Goal: Transaction & Acquisition: Purchase product/service

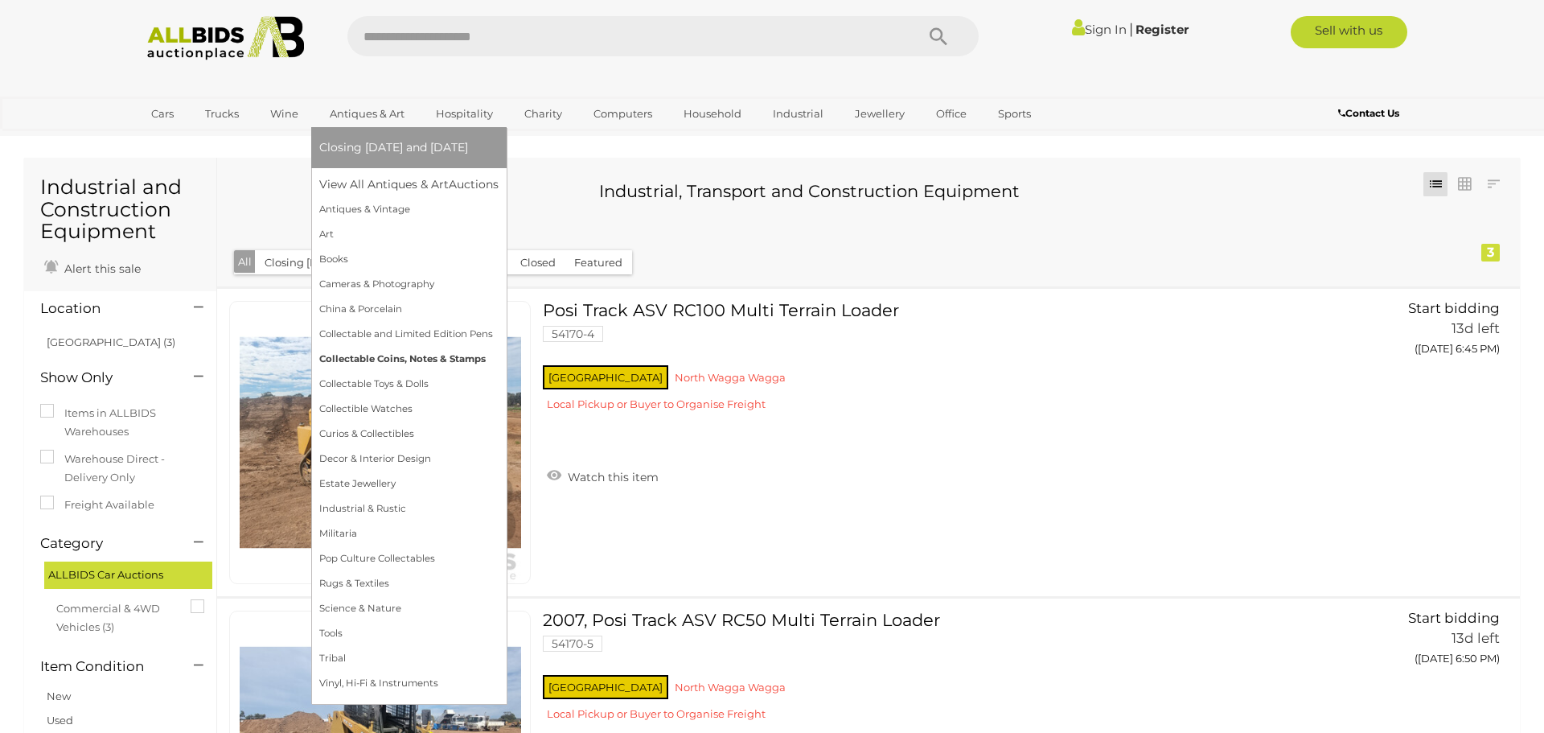
click at [425, 362] on link "Collectable Coins, Notes & Stamps" at bounding box center [408, 359] width 179 height 25
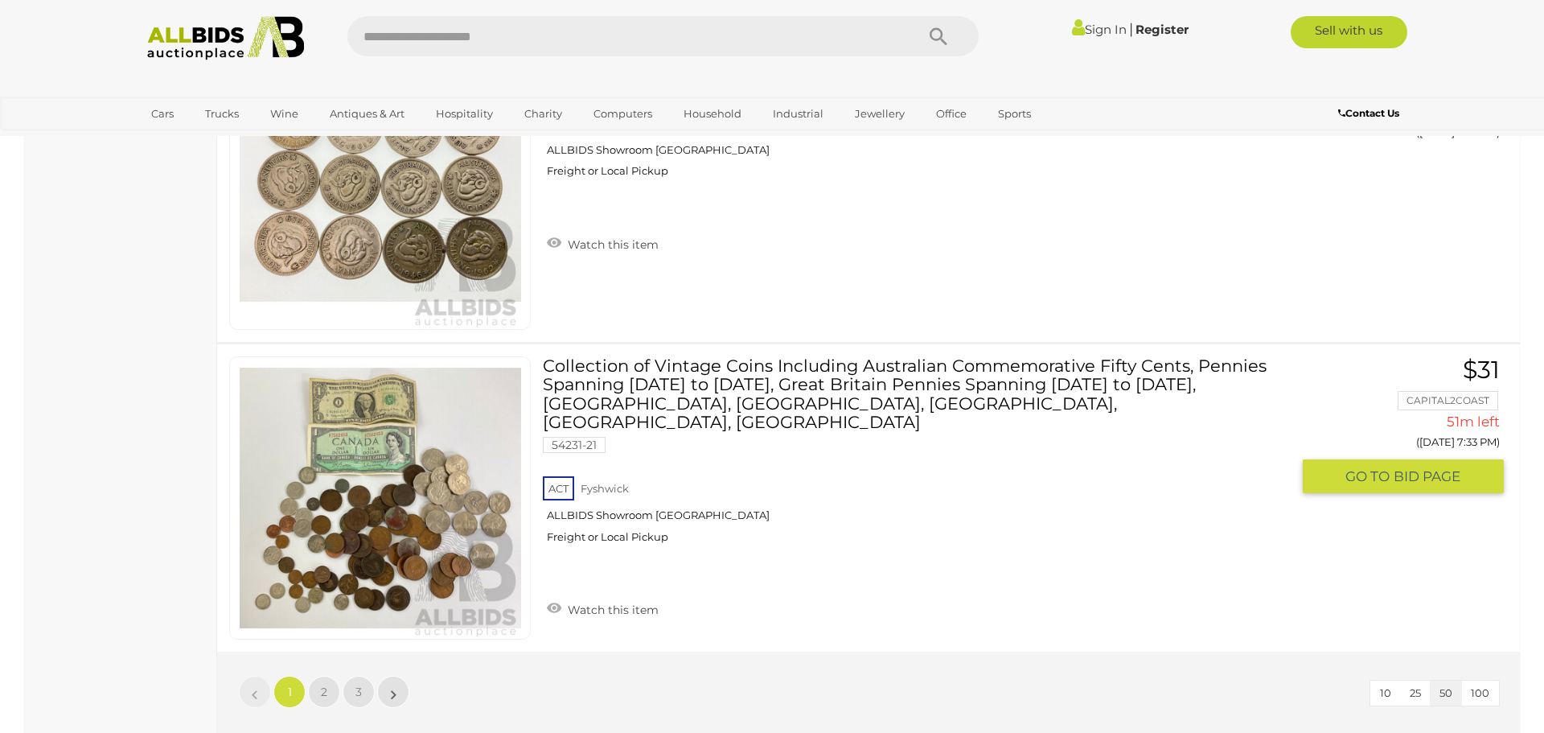
scroll to position [15392, 0]
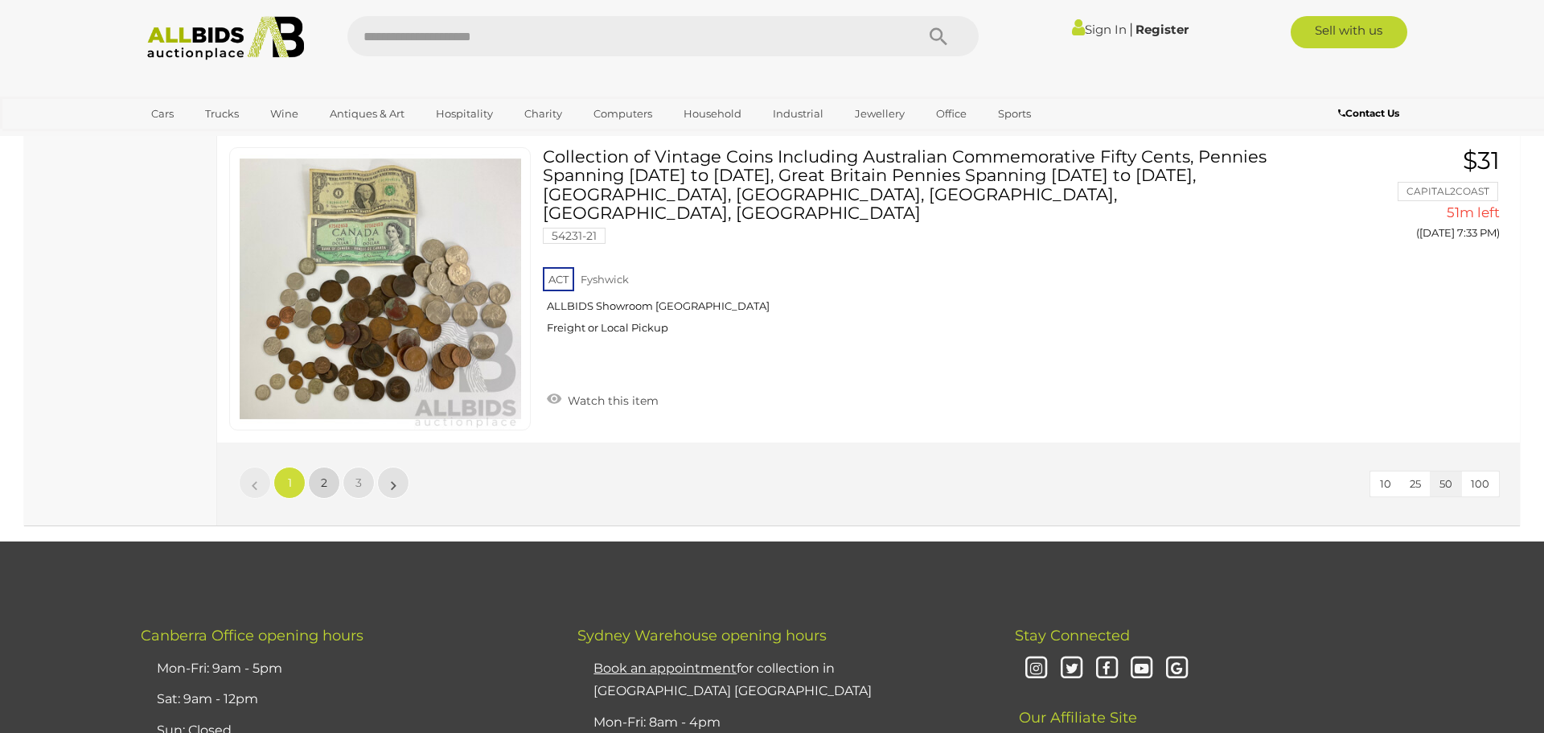
click at [327, 487] on link "2" at bounding box center [324, 483] width 32 height 32
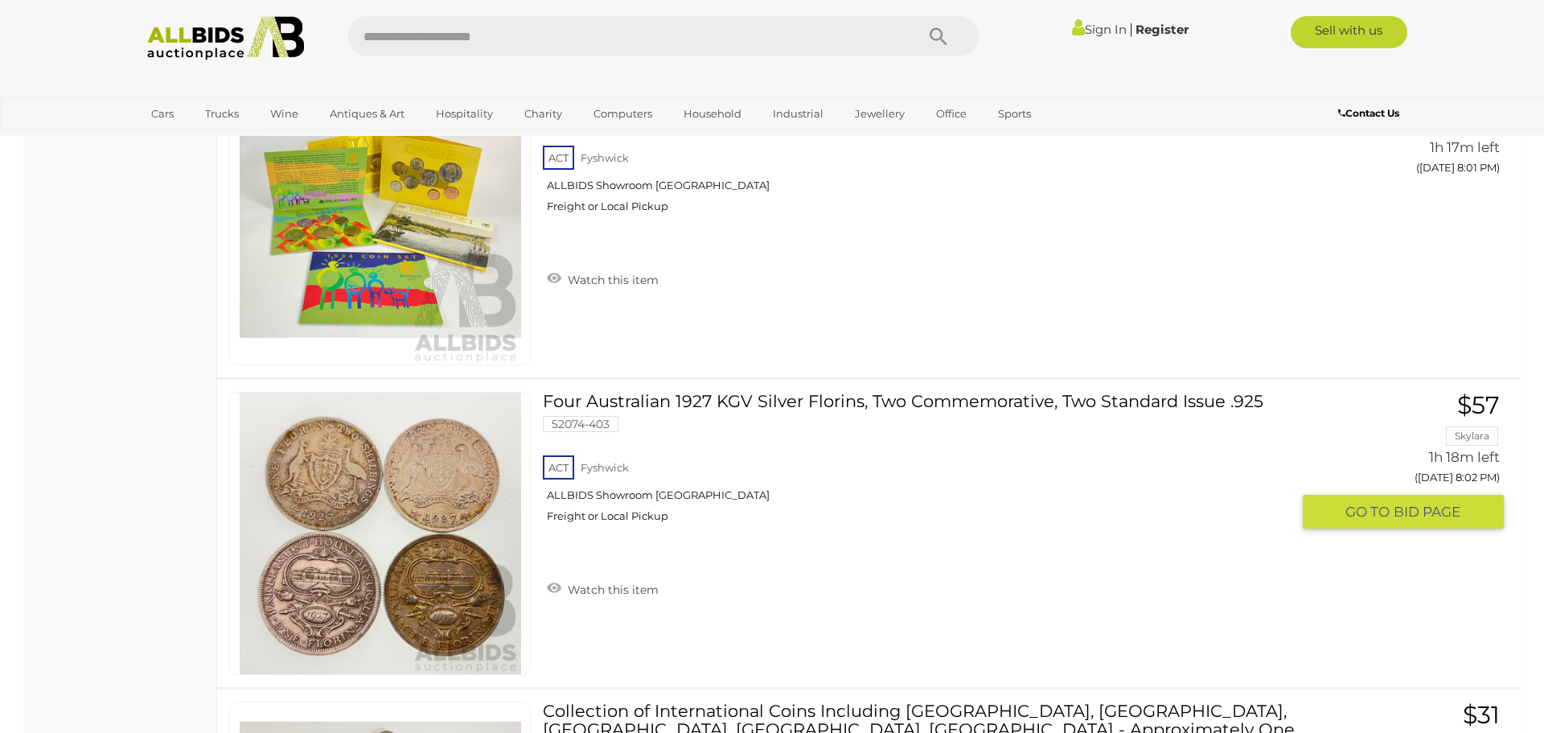
scroll to position [6671, 0]
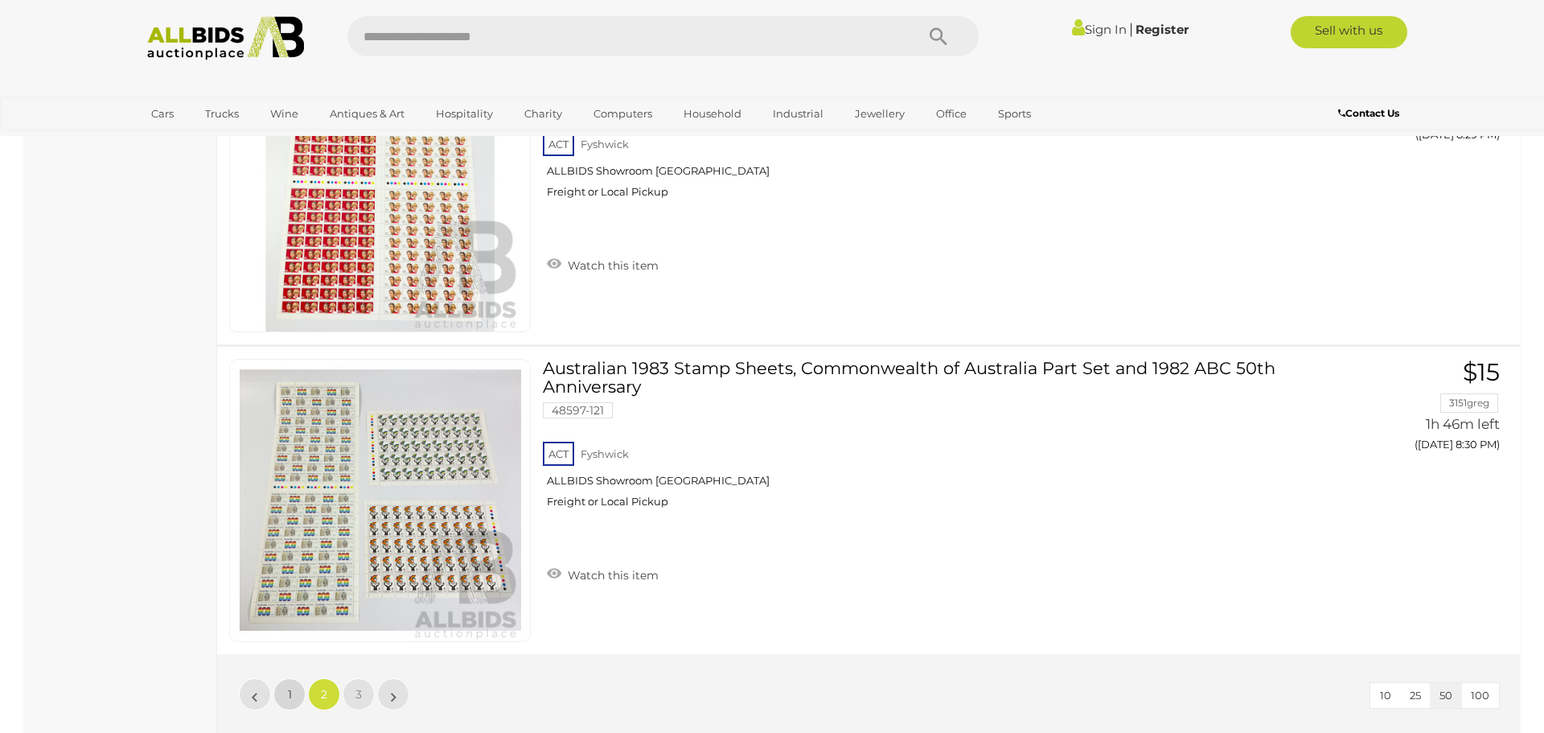
click at [288, 687] on span "1" at bounding box center [290, 694] width 4 height 14
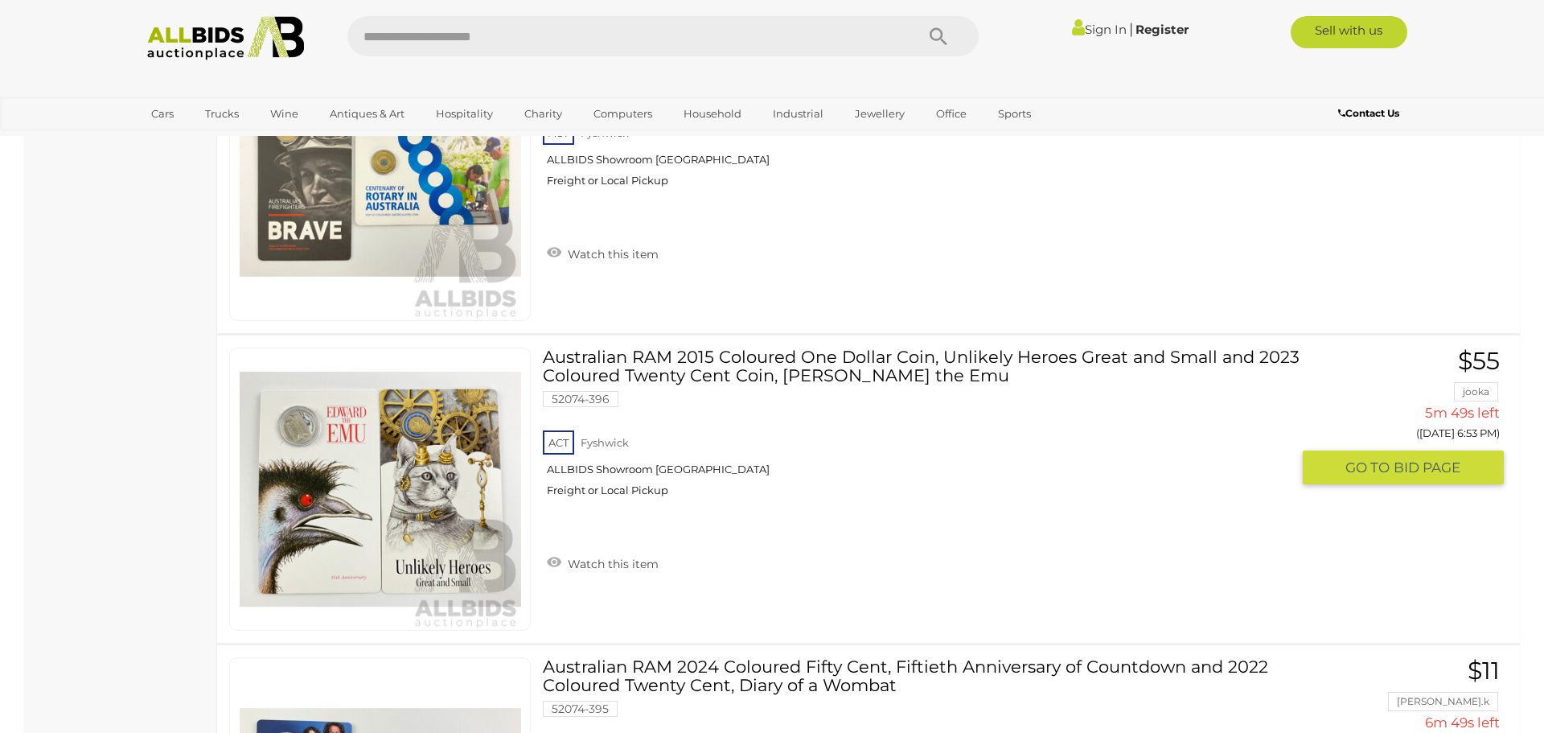
scroll to position [2804, 0]
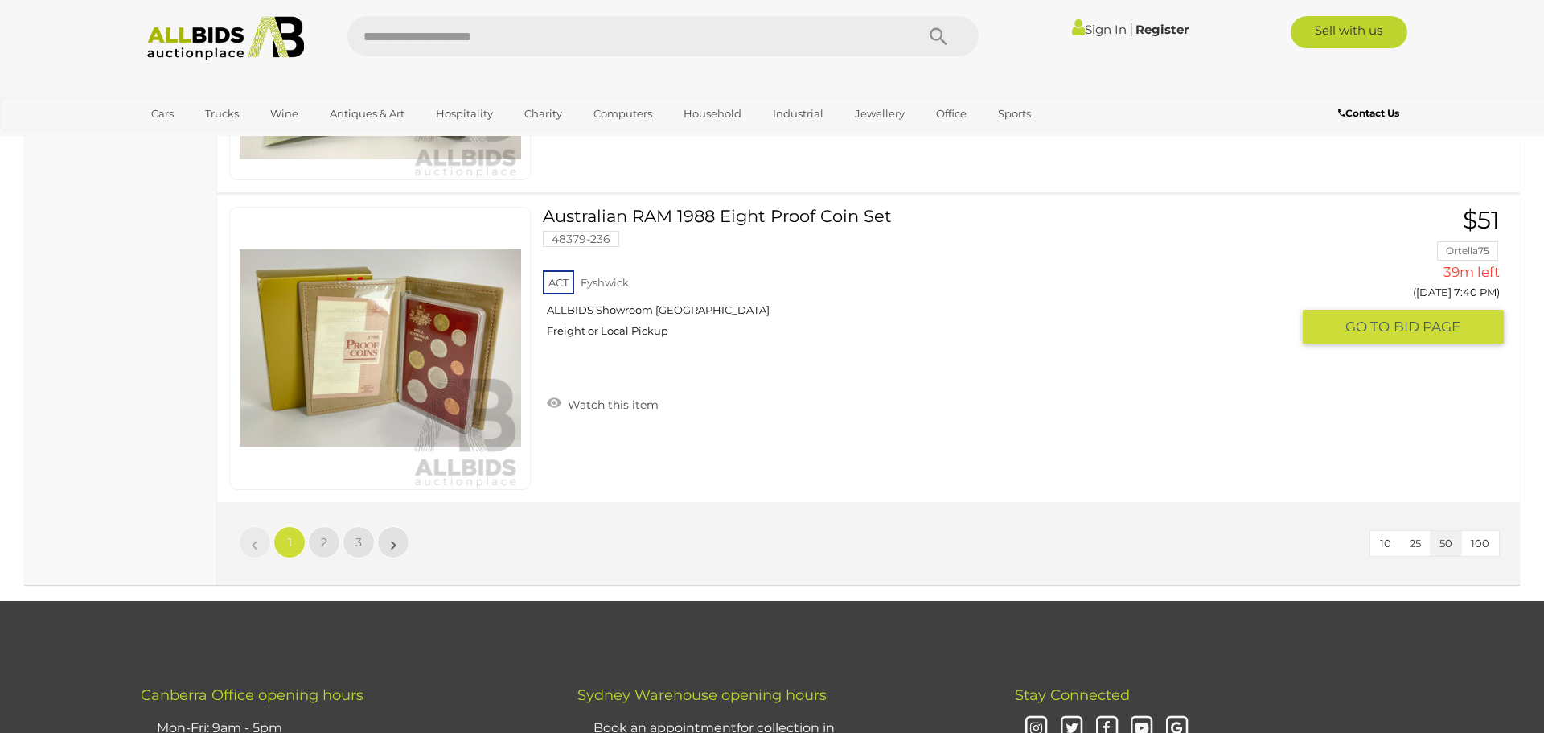
scroll to position [15341, 0]
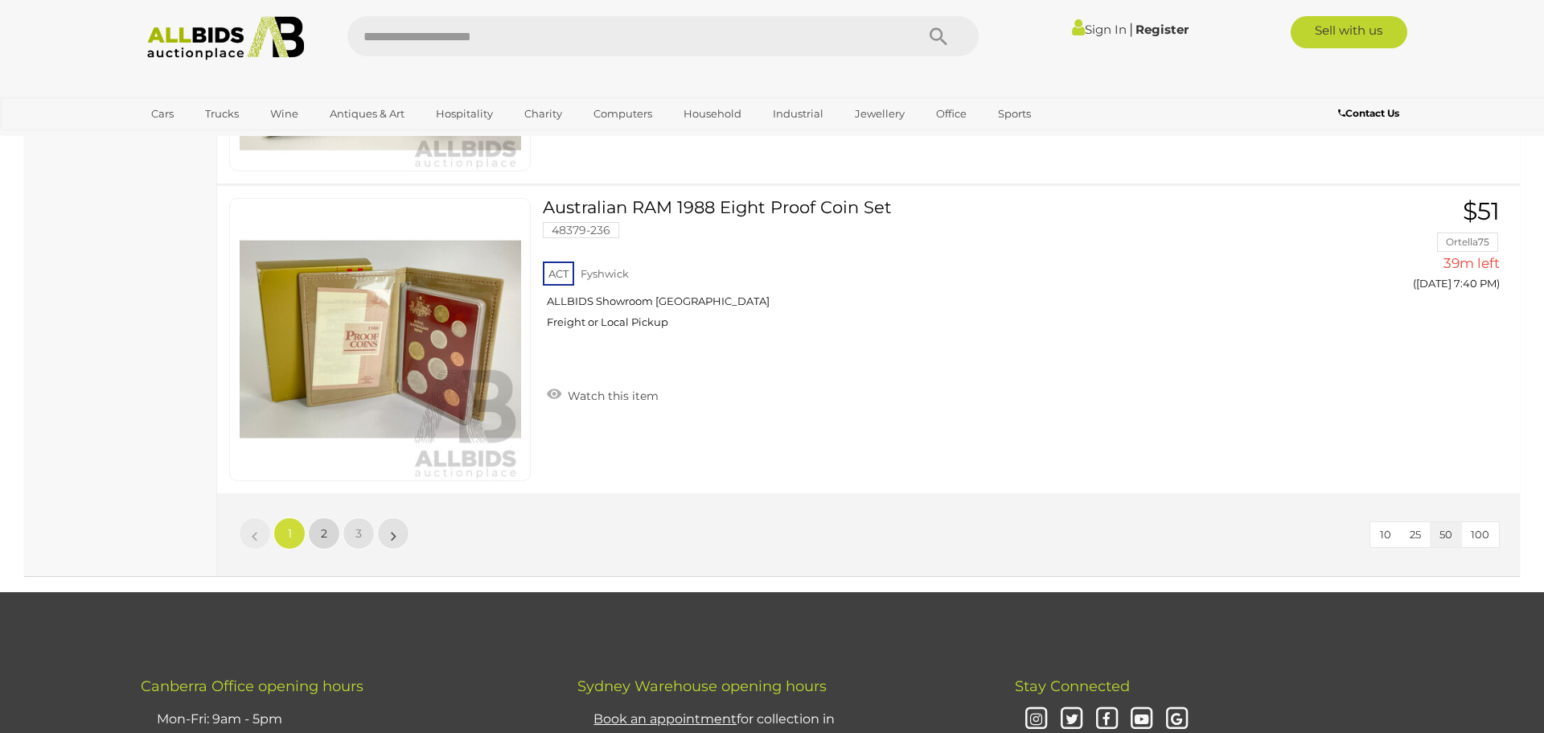
click at [329, 533] on link "2" at bounding box center [324, 533] width 32 height 32
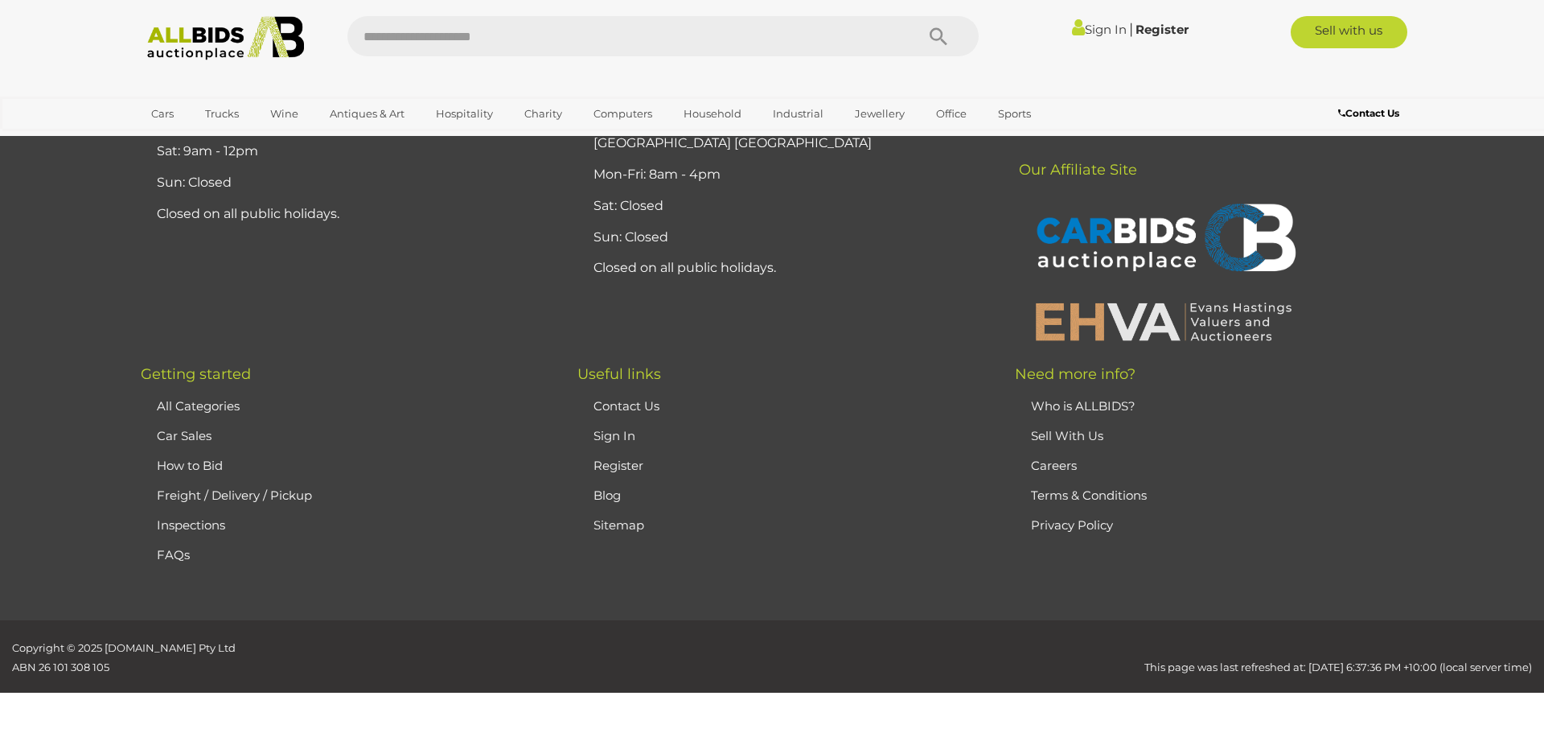
scroll to position [190, 0]
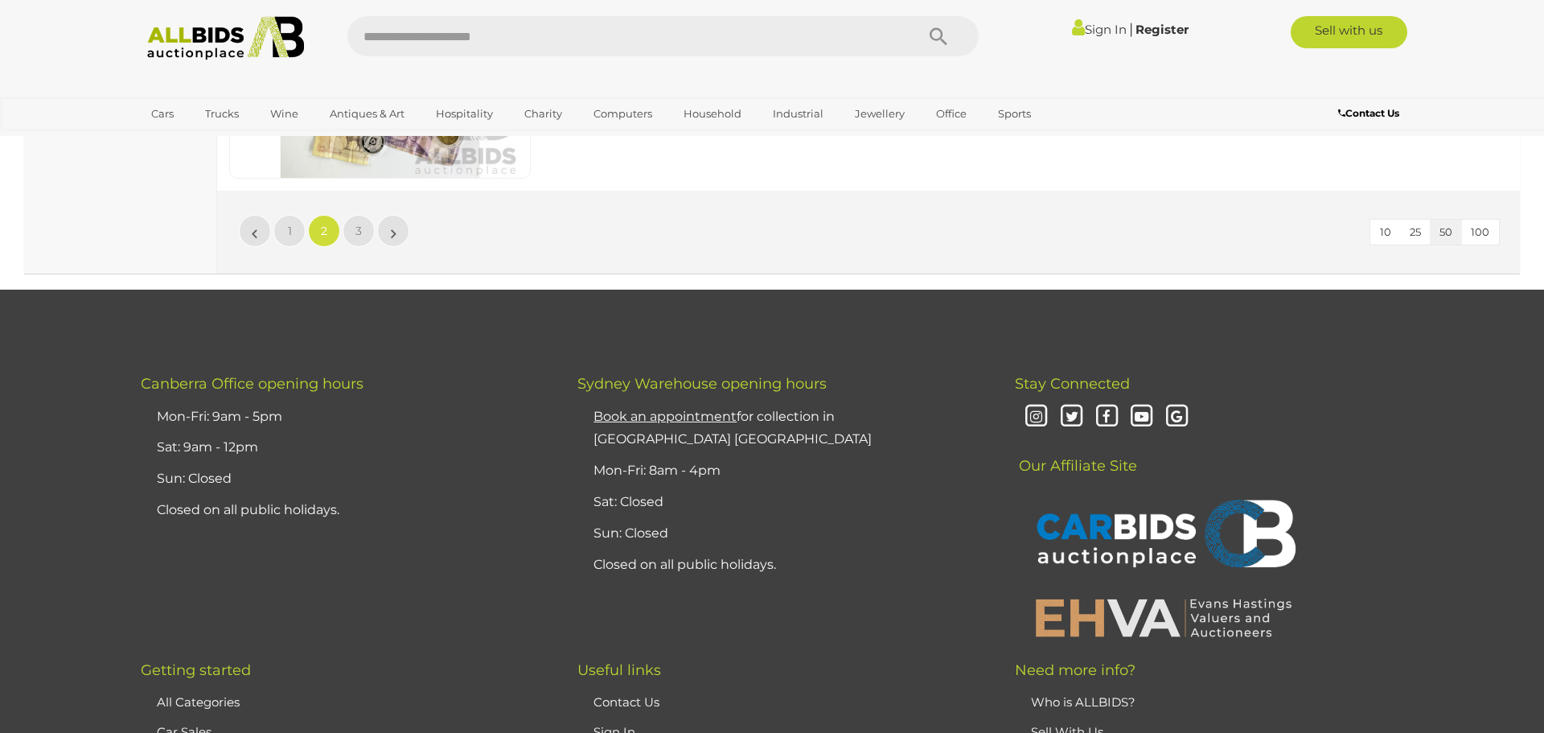
scroll to position [15590, 0]
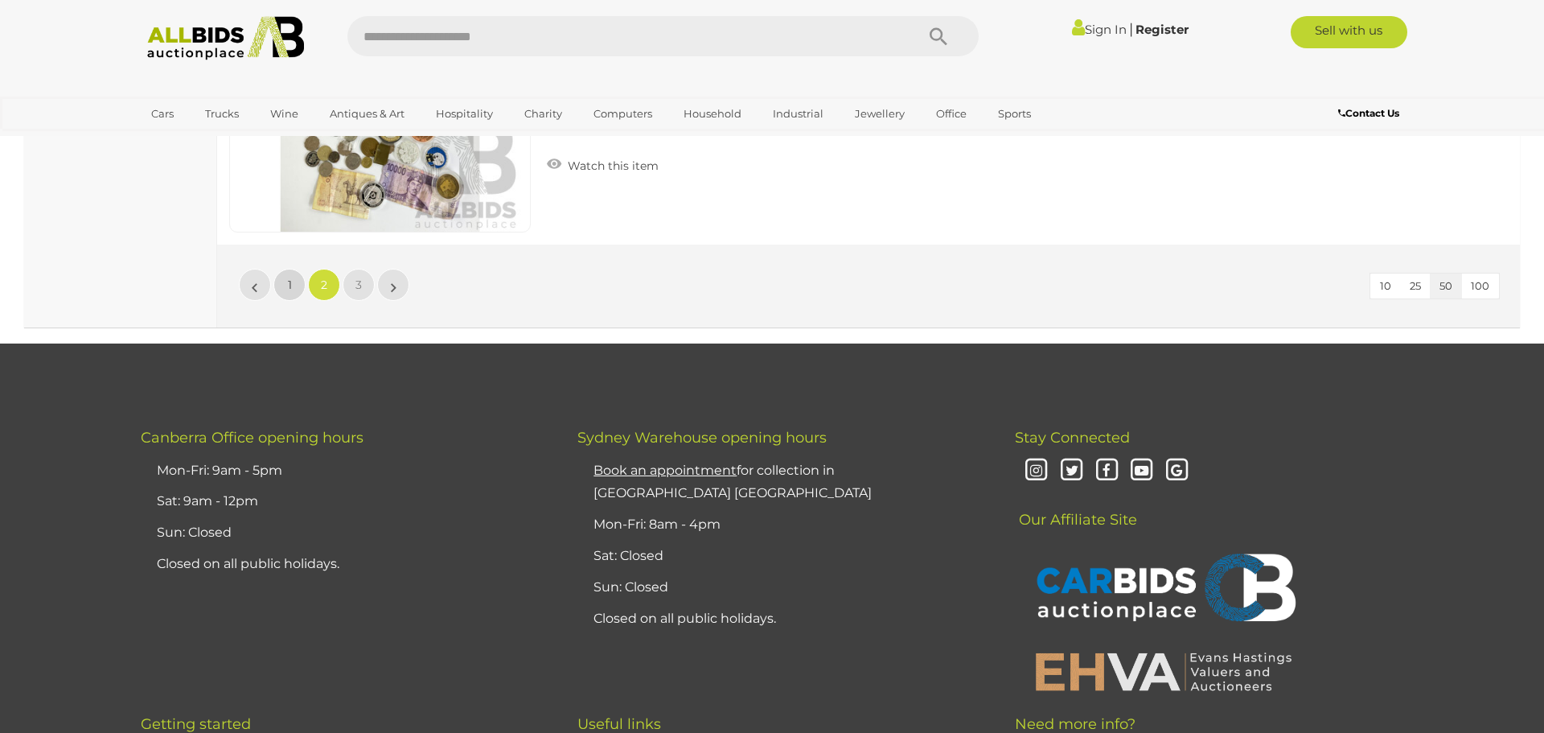
click at [280, 282] on link "1" at bounding box center [289, 285] width 32 height 32
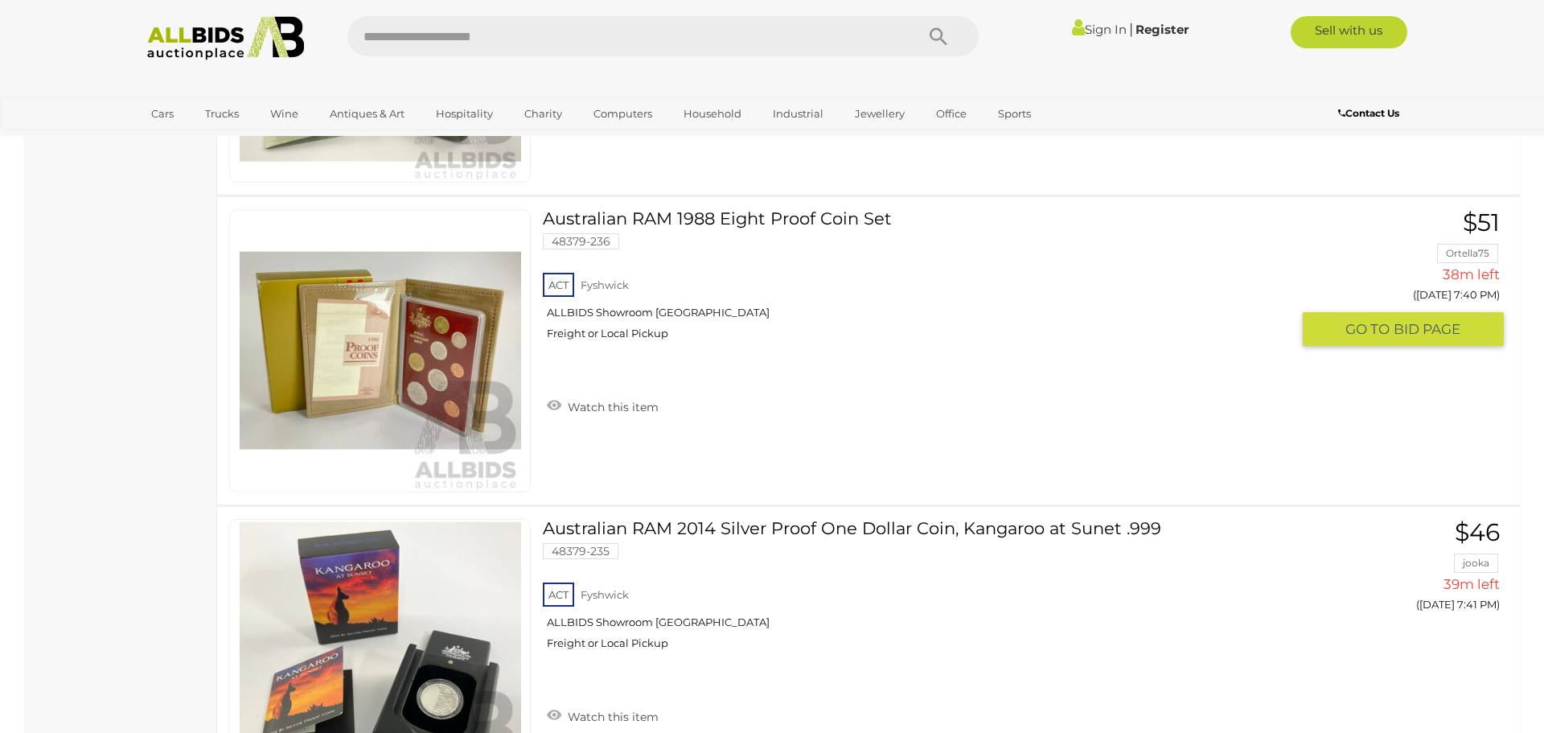
scroll to position [11674, 0]
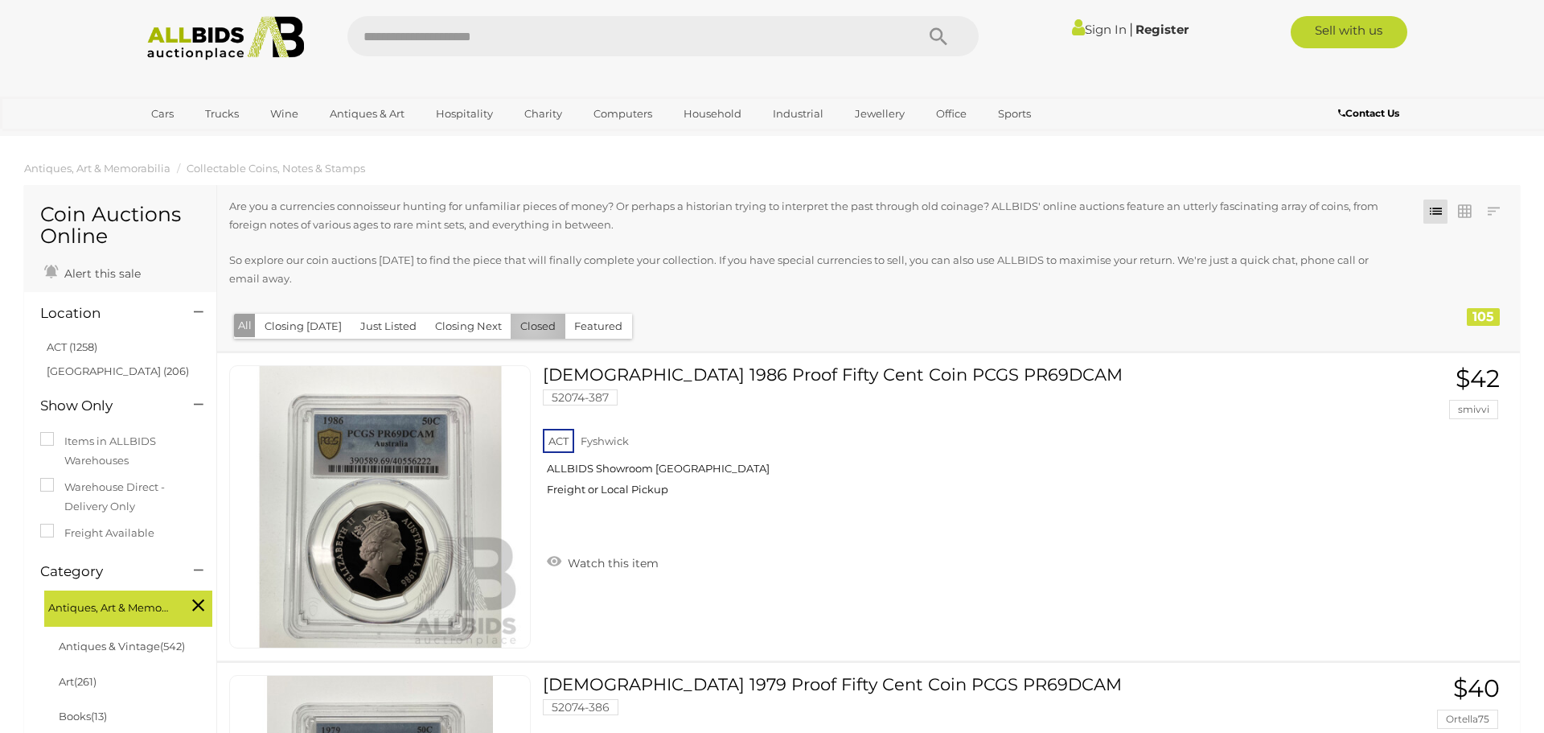
click at [527, 326] on button "Closed" at bounding box center [538, 326] width 55 height 25
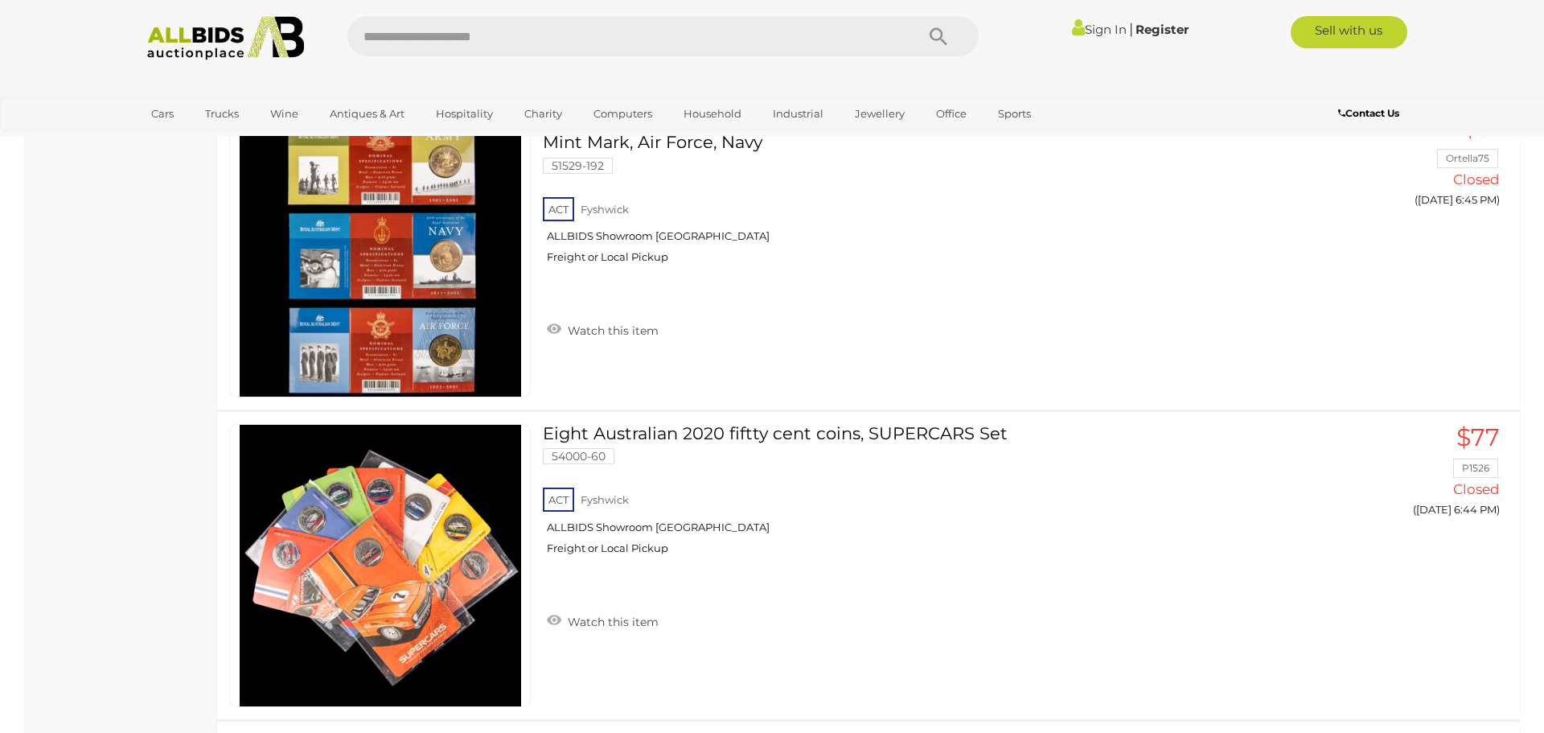
scroll to position [9474, 0]
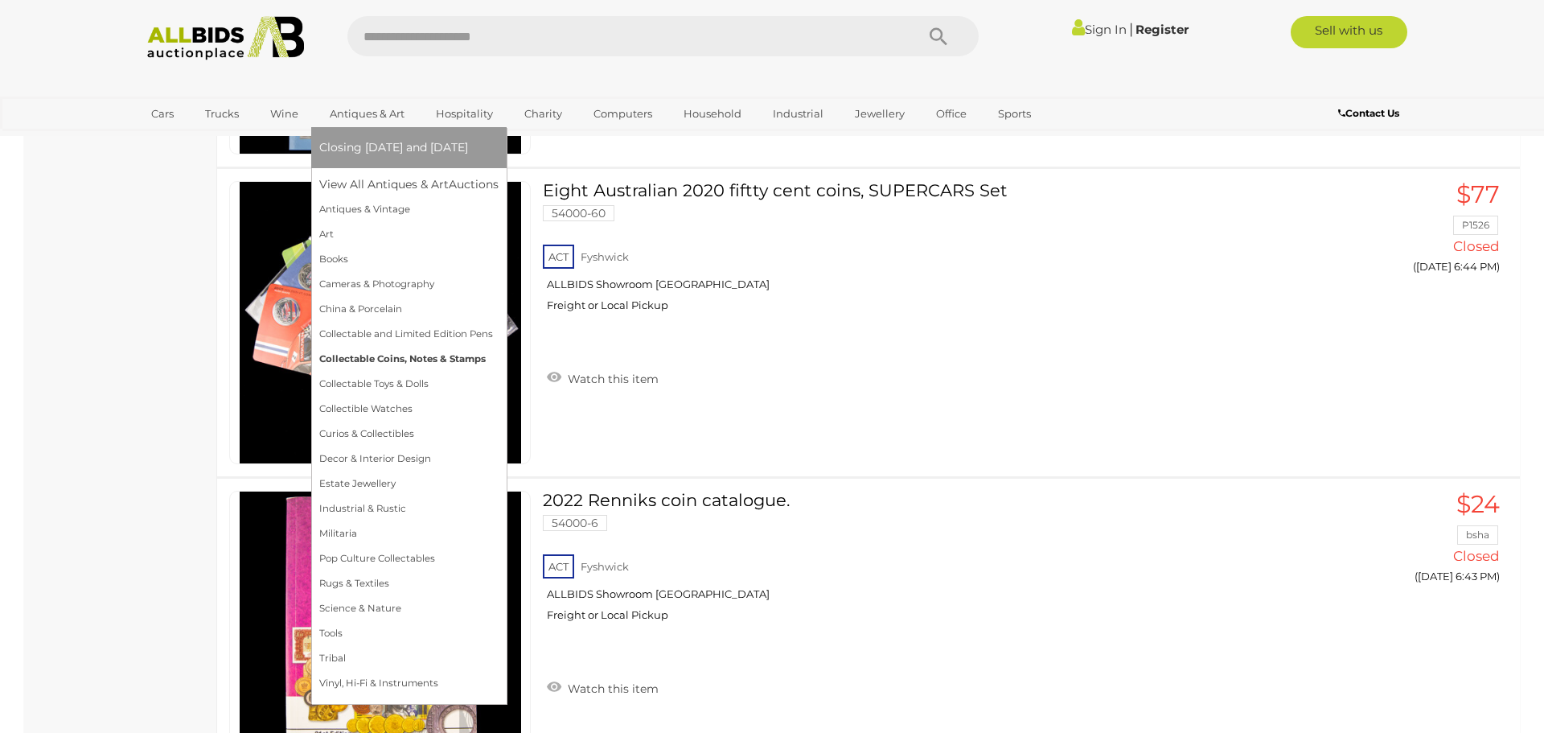
click at [388, 358] on link "Collectable Coins, Notes & Stamps" at bounding box center [408, 359] width 179 height 25
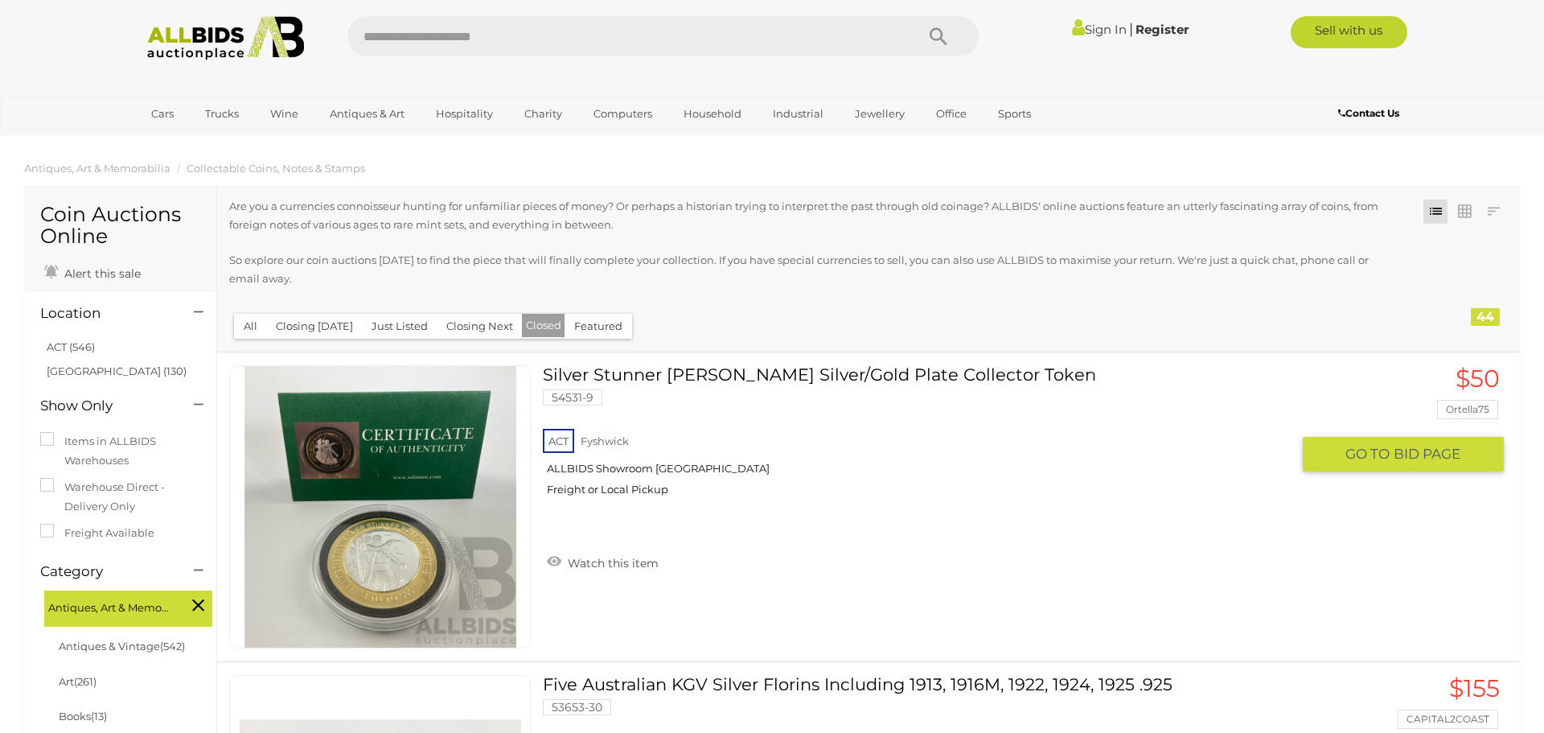
click at [835, 508] on div "ACT Fyshwick ALLBIDS Showroom Fyshwick Freight or Local Pickup" at bounding box center [917, 466] width 748 height 83
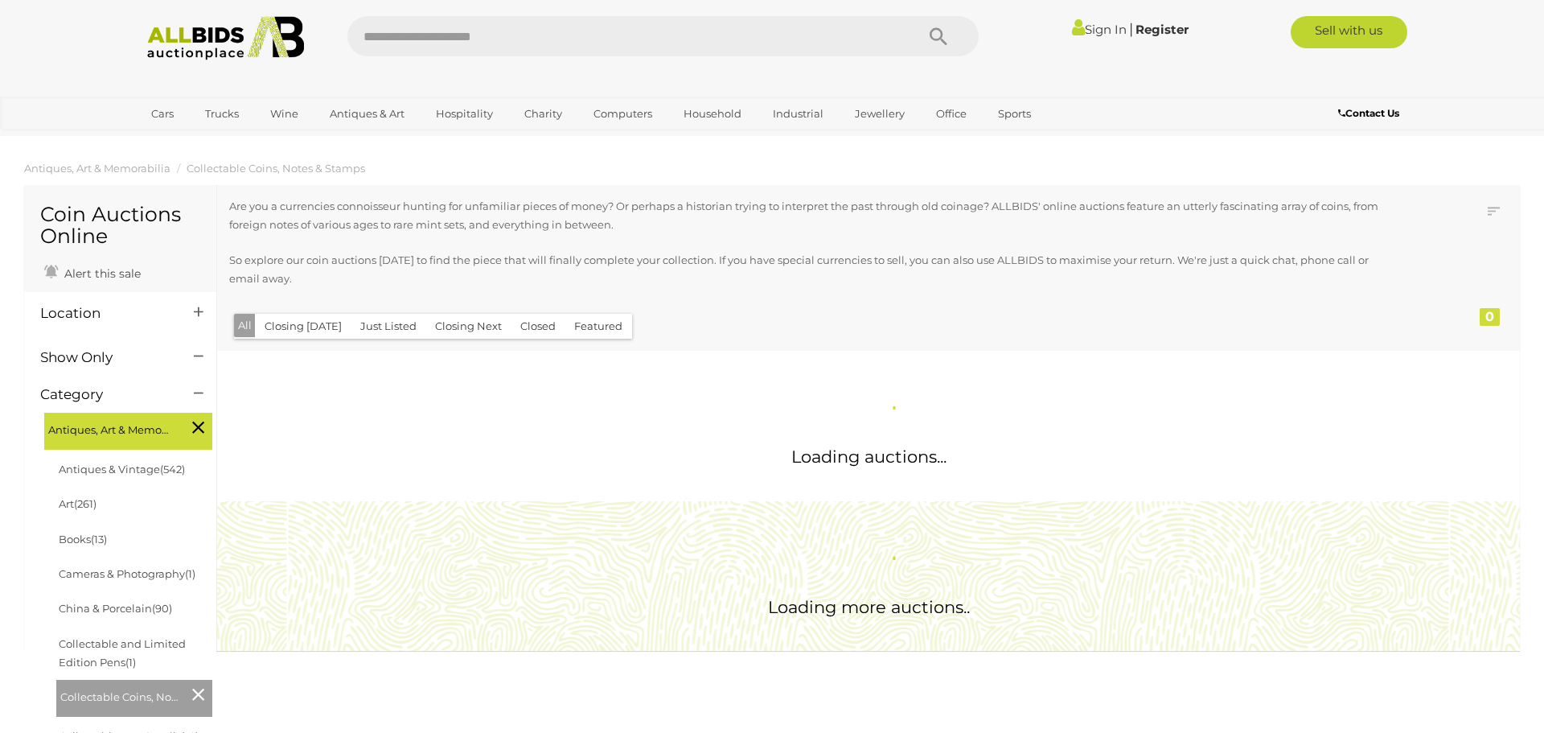
scroll to position [425, 0]
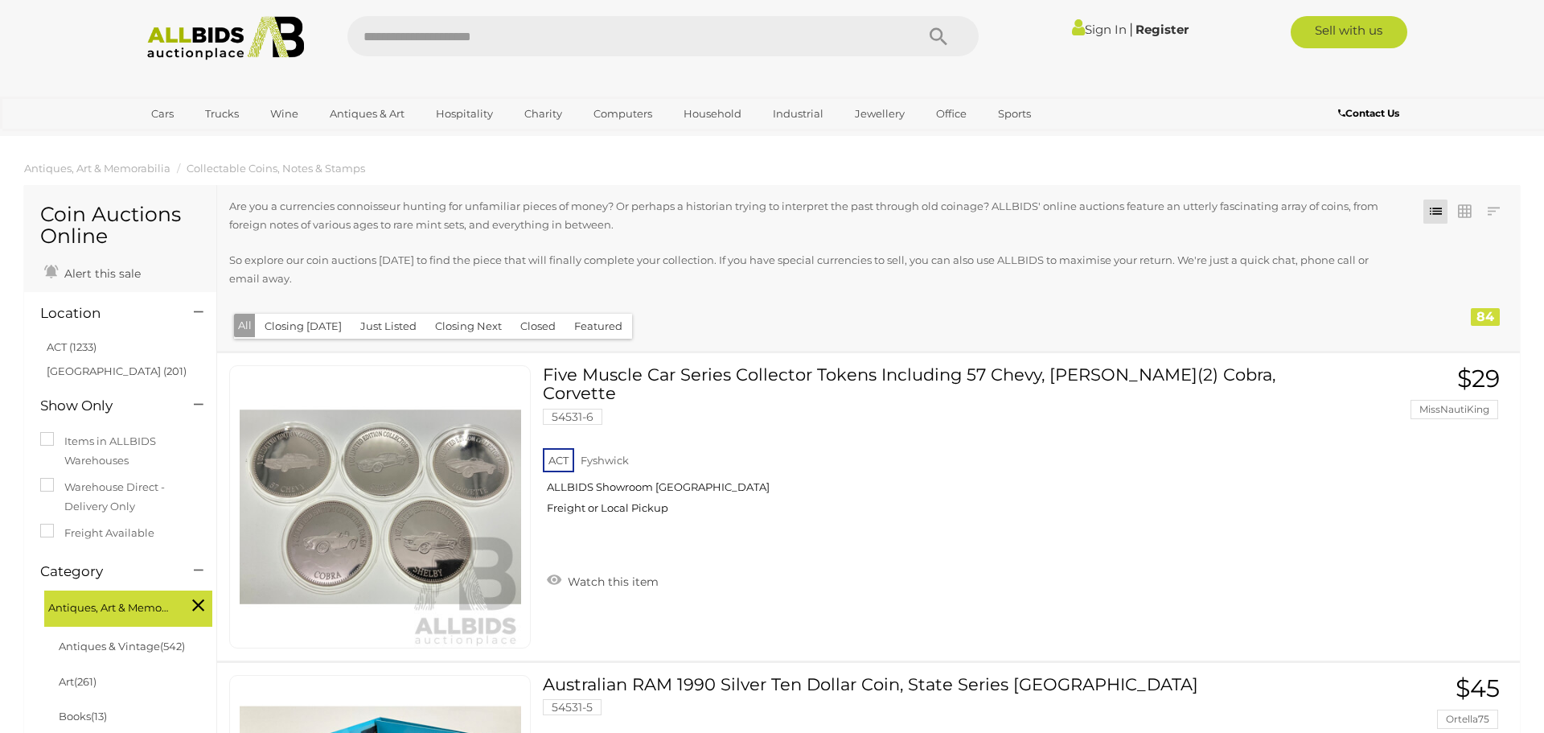
click at [532, 312] on div "Closing First Closing Last Lowest Bid Highest Bid Item Name A-Z Item Name Z-A A…" at bounding box center [868, 268] width 1303 height 166
click at [536, 321] on button "Closed" at bounding box center [538, 326] width 55 height 25
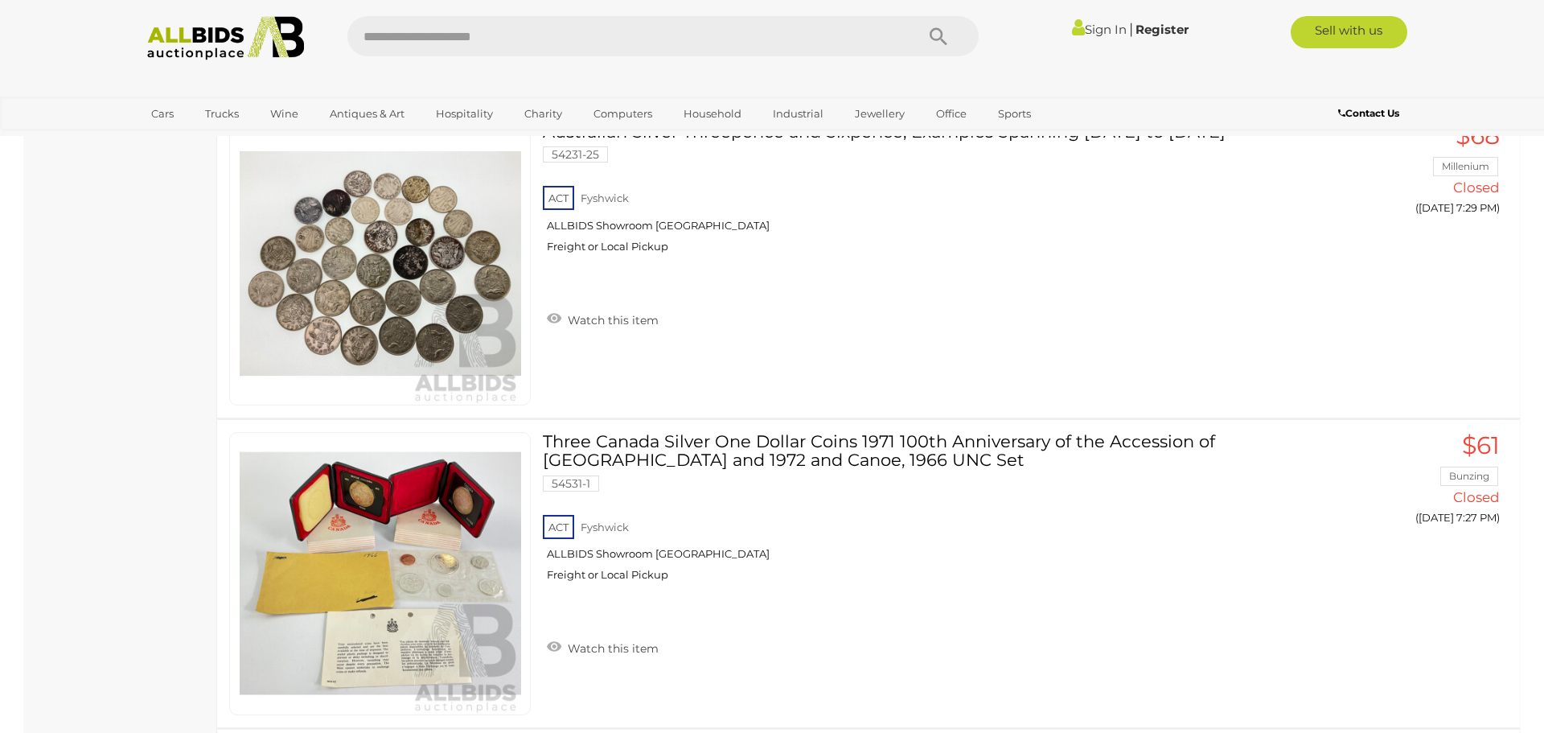
scroll to position [4286, 0]
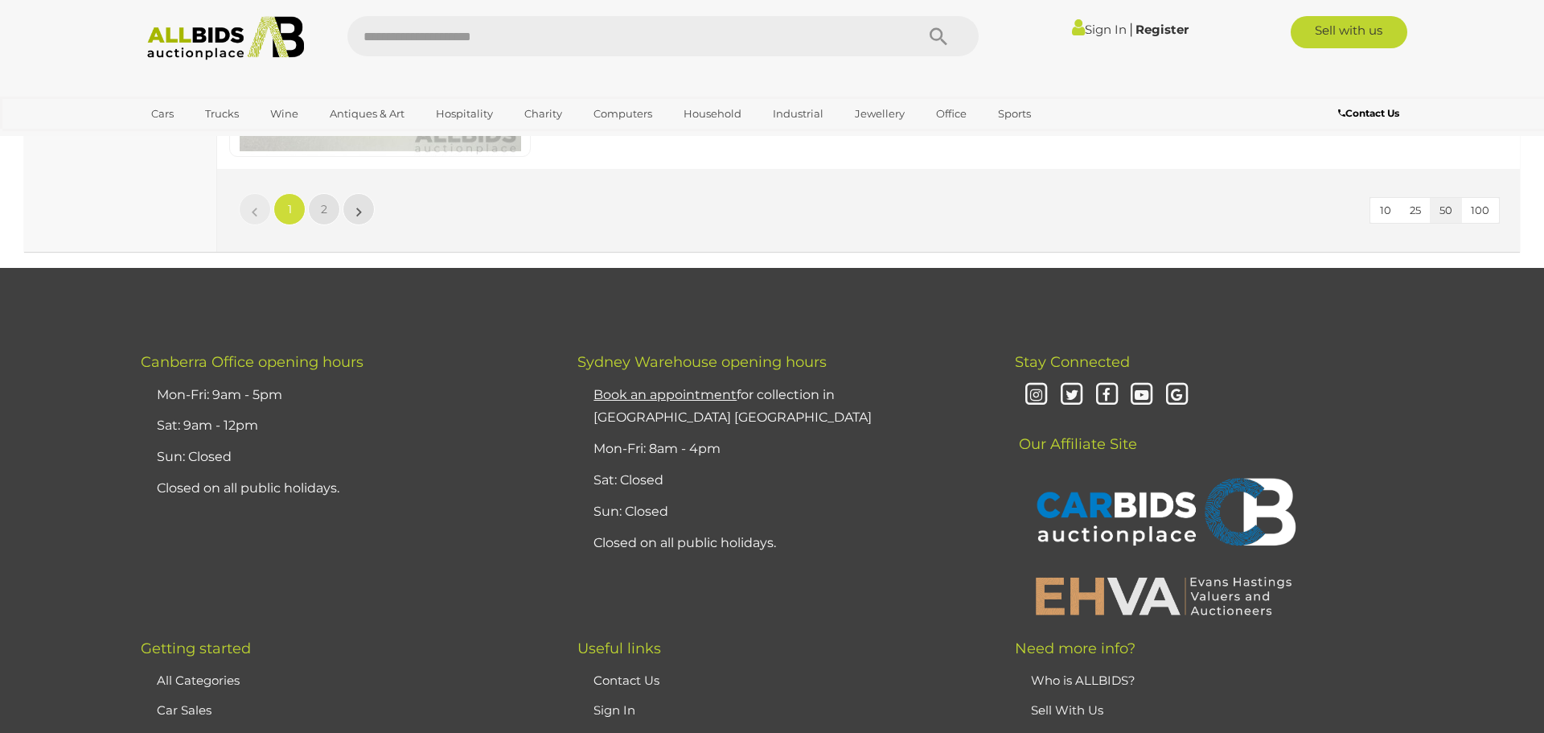
scroll to position [15652, 0]
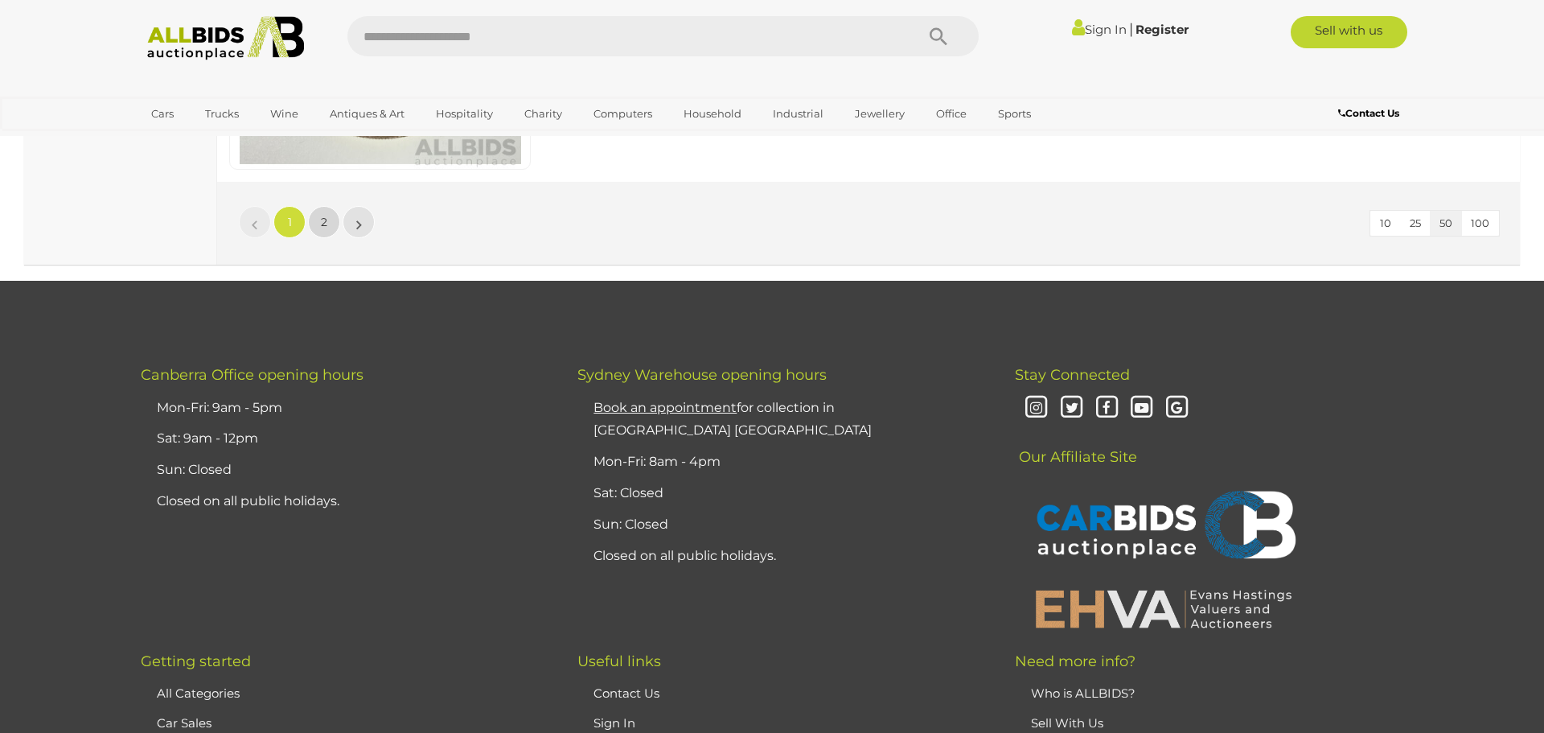
click at [316, 225] on link "2" at bounding box center [324, 222] width 32 height 32
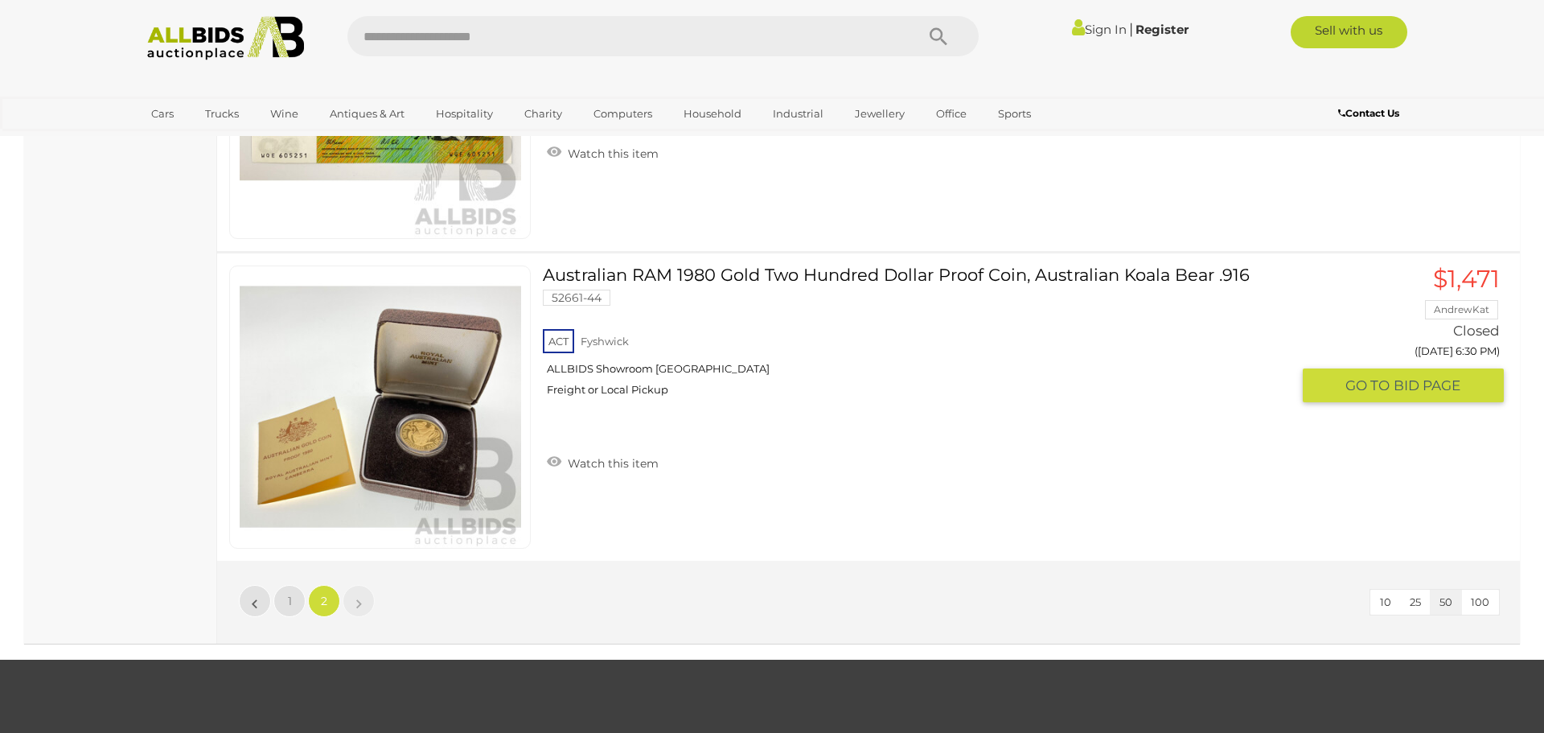
scroll to position [5653, 0]
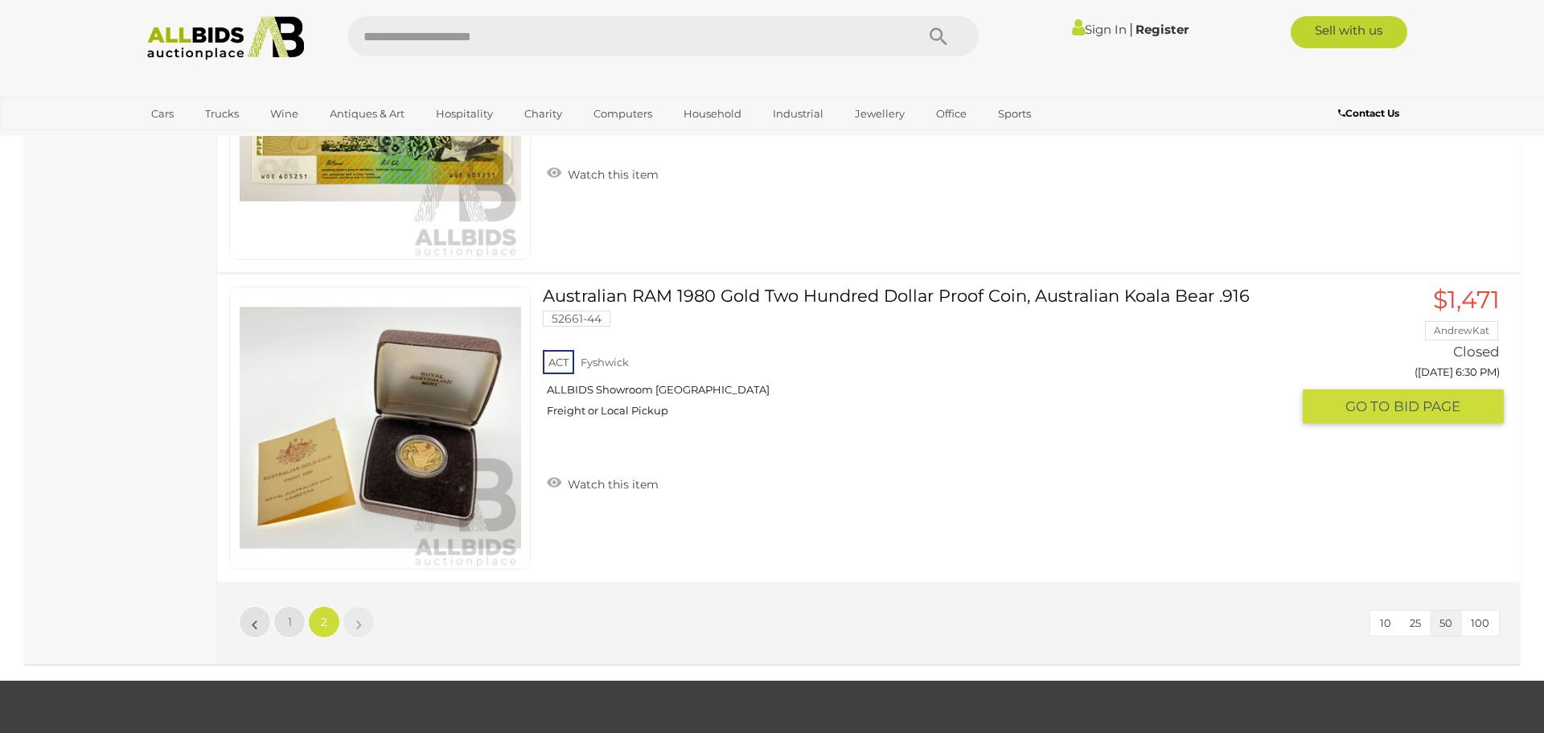
click at [440, 453] on img at bounding box center [381, 428] width 282 height 282
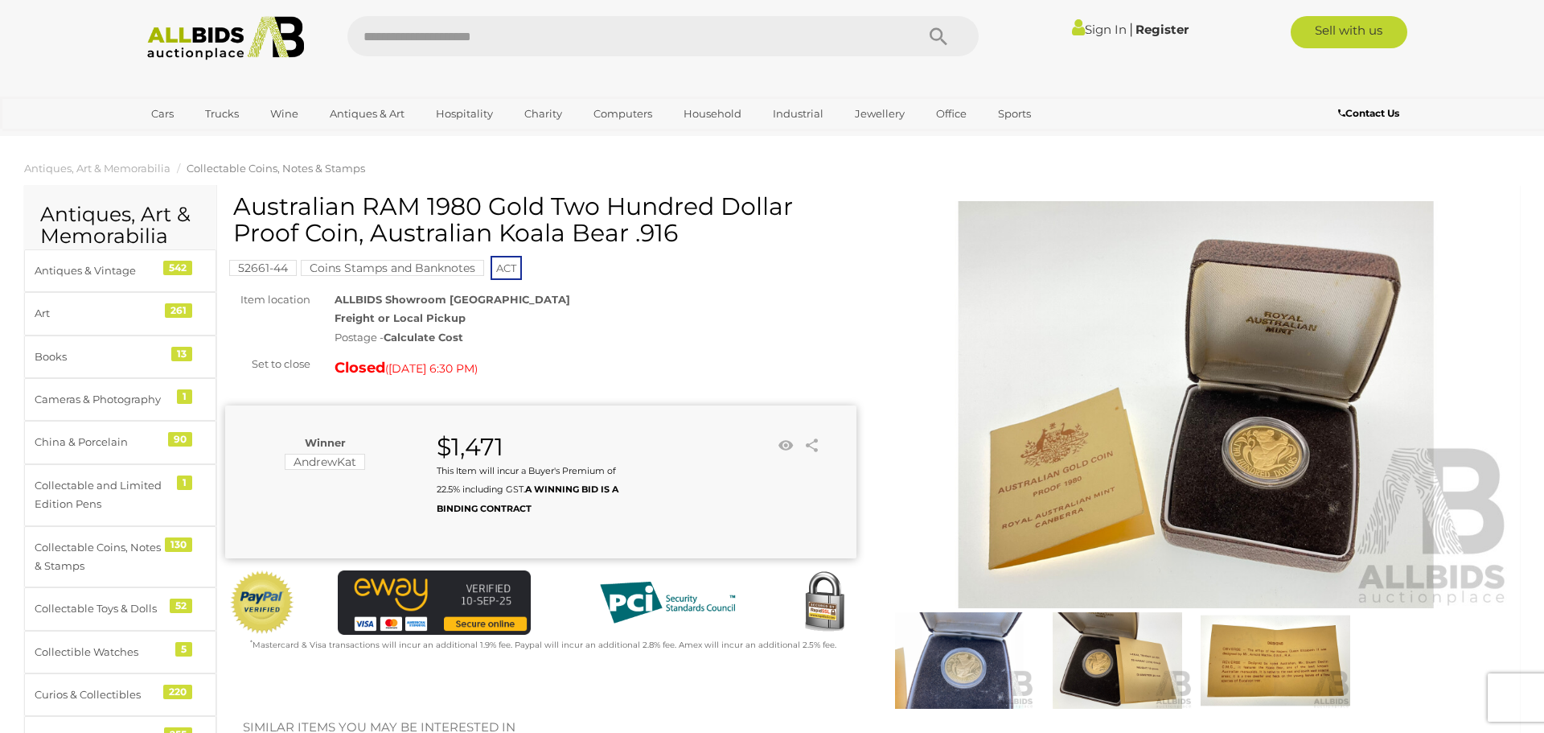
click at [1190, 458] on img at bounding box center [1196, 404] width 631 height 407
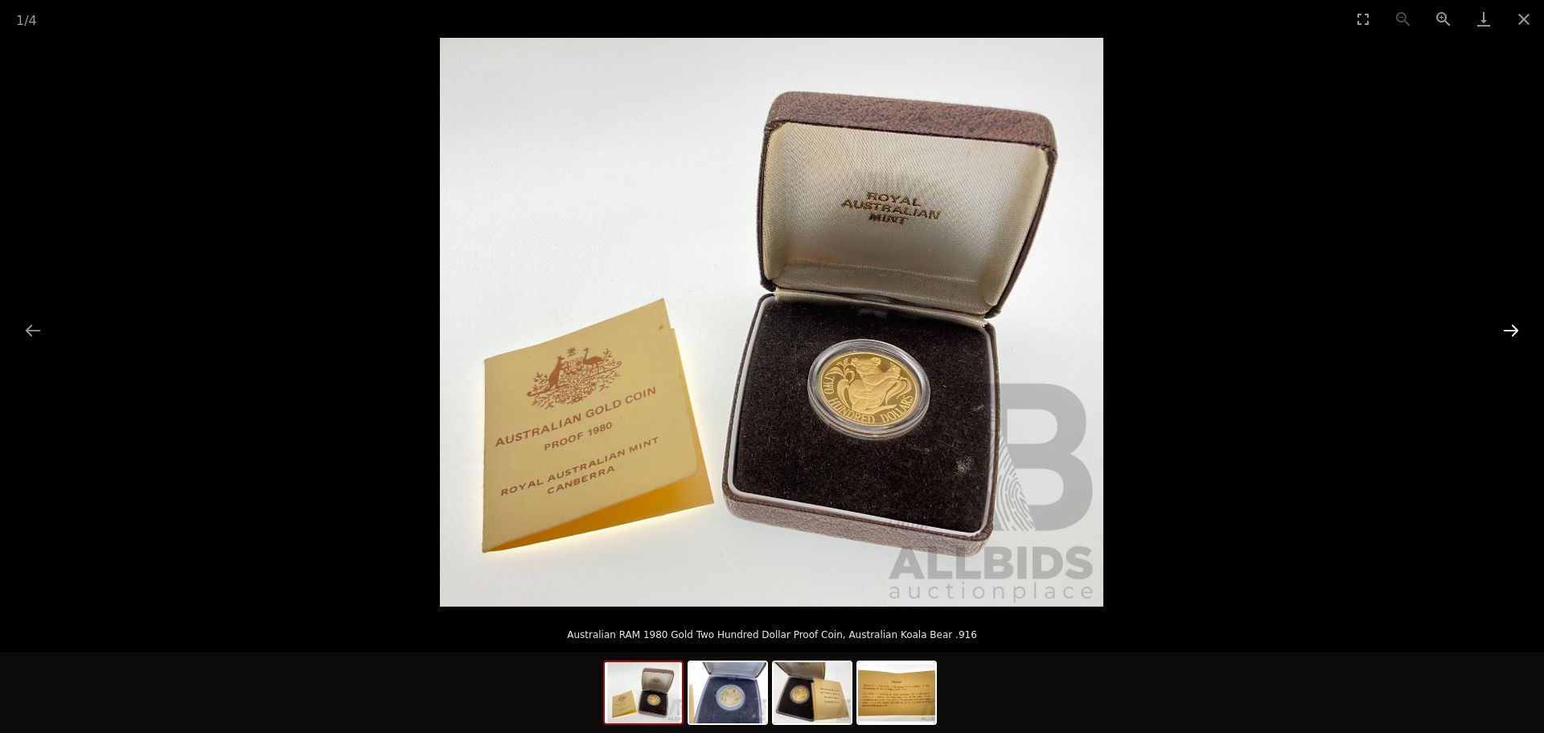
click at [1508, 330] on button "Next slide" at bounding box center [1511, 329] width 34 height 31
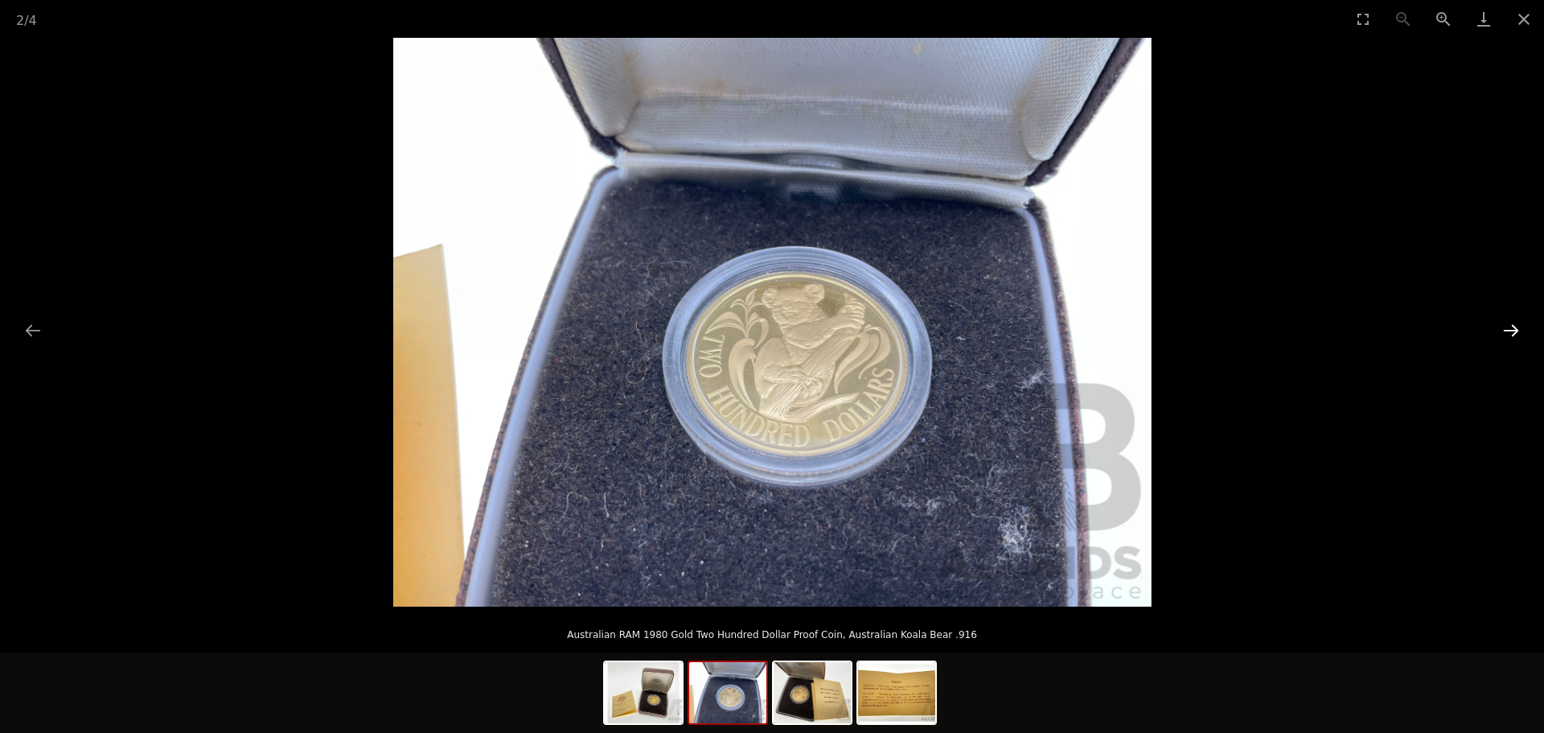
click at [1508, 330] on button "Next slide" at bounding box center [1511, 329] width 34 height 31
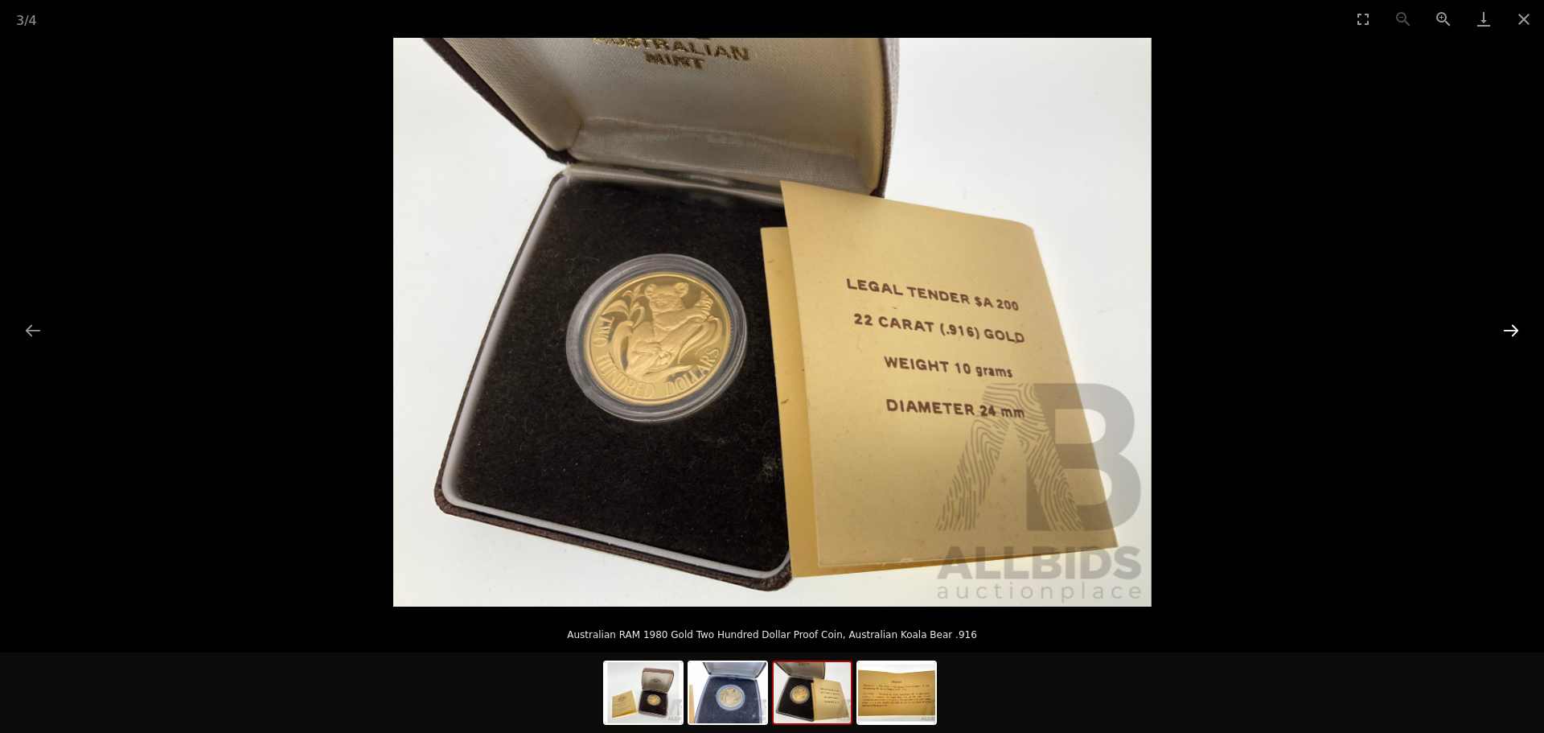
click at [1508, 330] on button "Next slide" at bounding box center [1511, 329] width 34 height 31
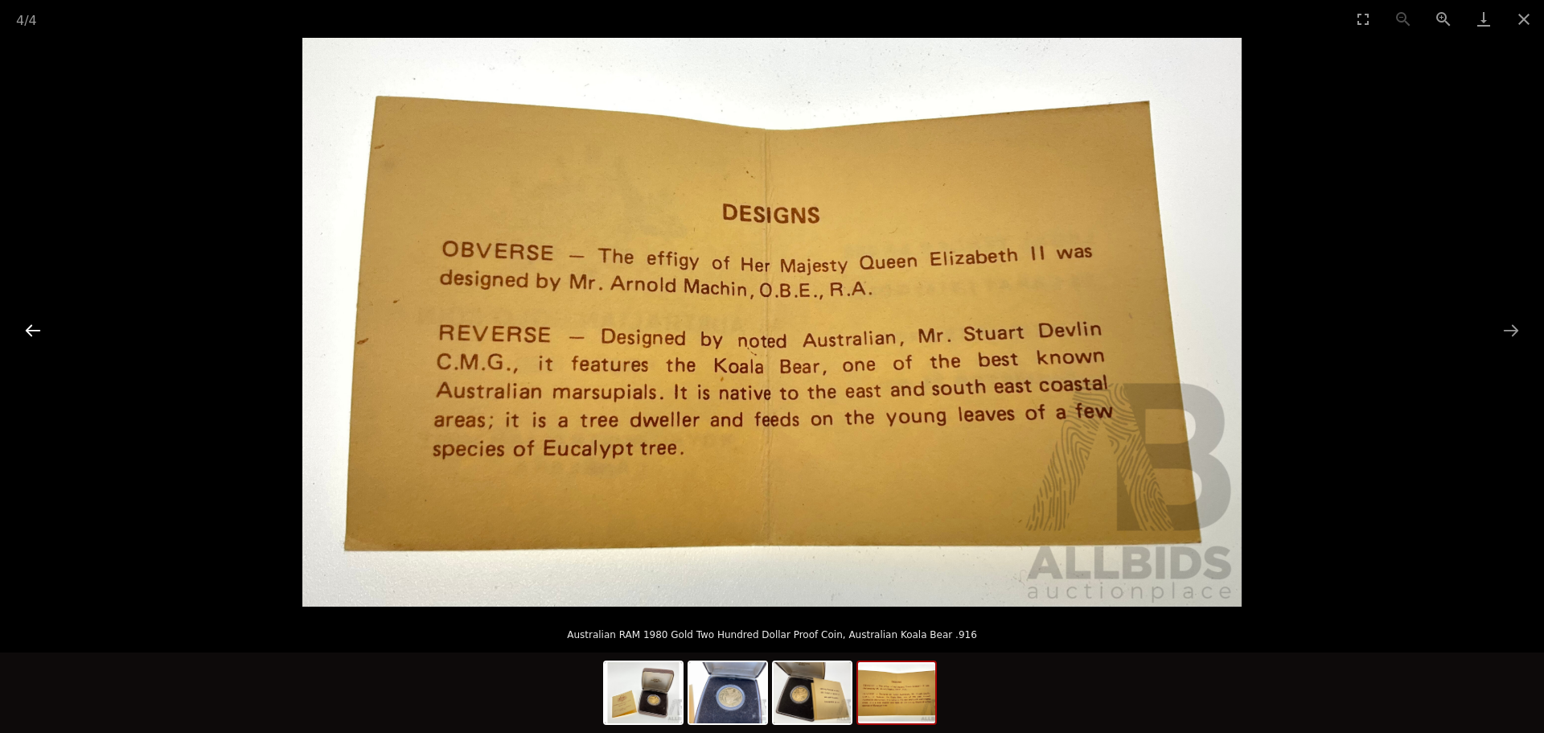
click at [41, 329] on button "Previous slide" at bounding box center [33, 329] width 34 height 31
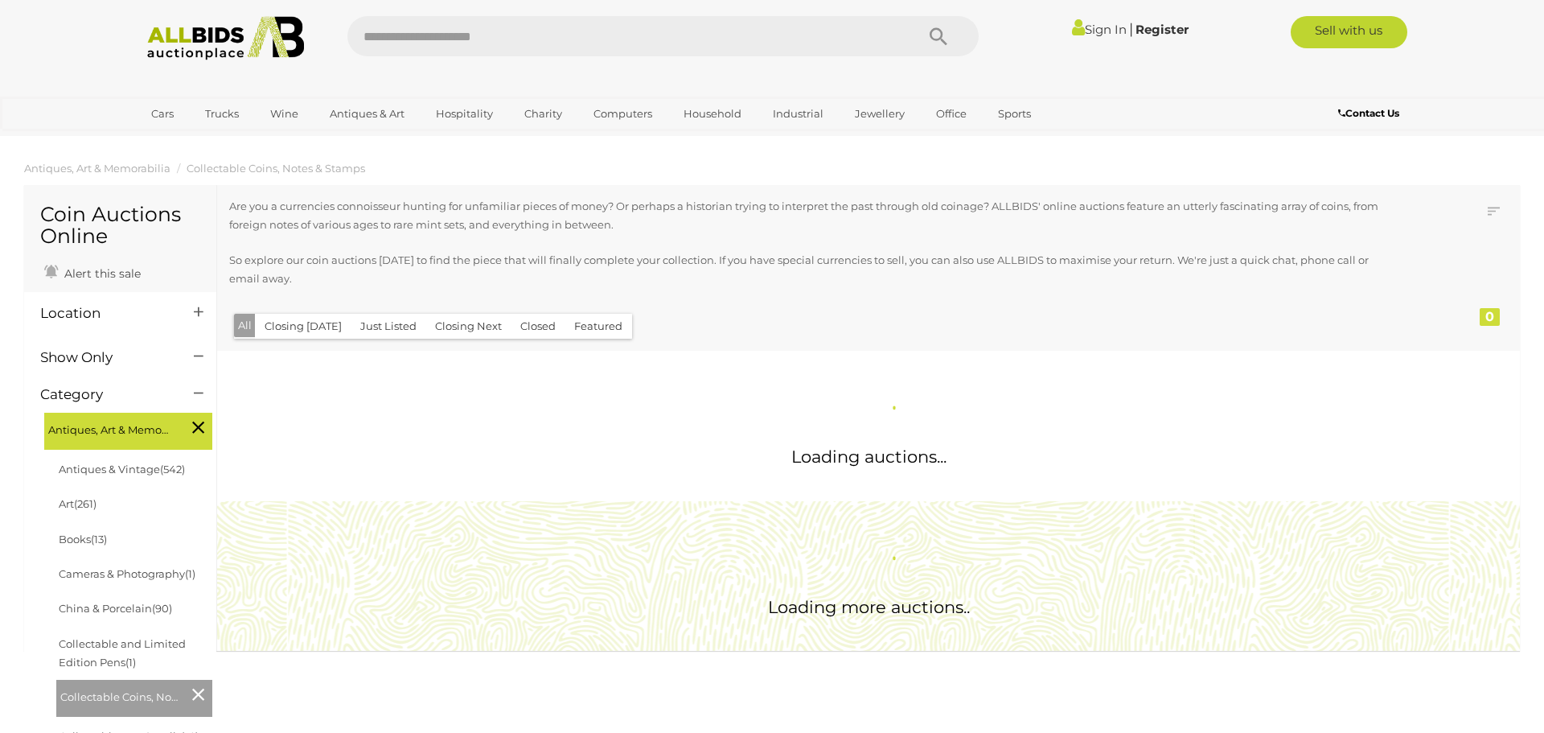
scroll to position [1573, 0]
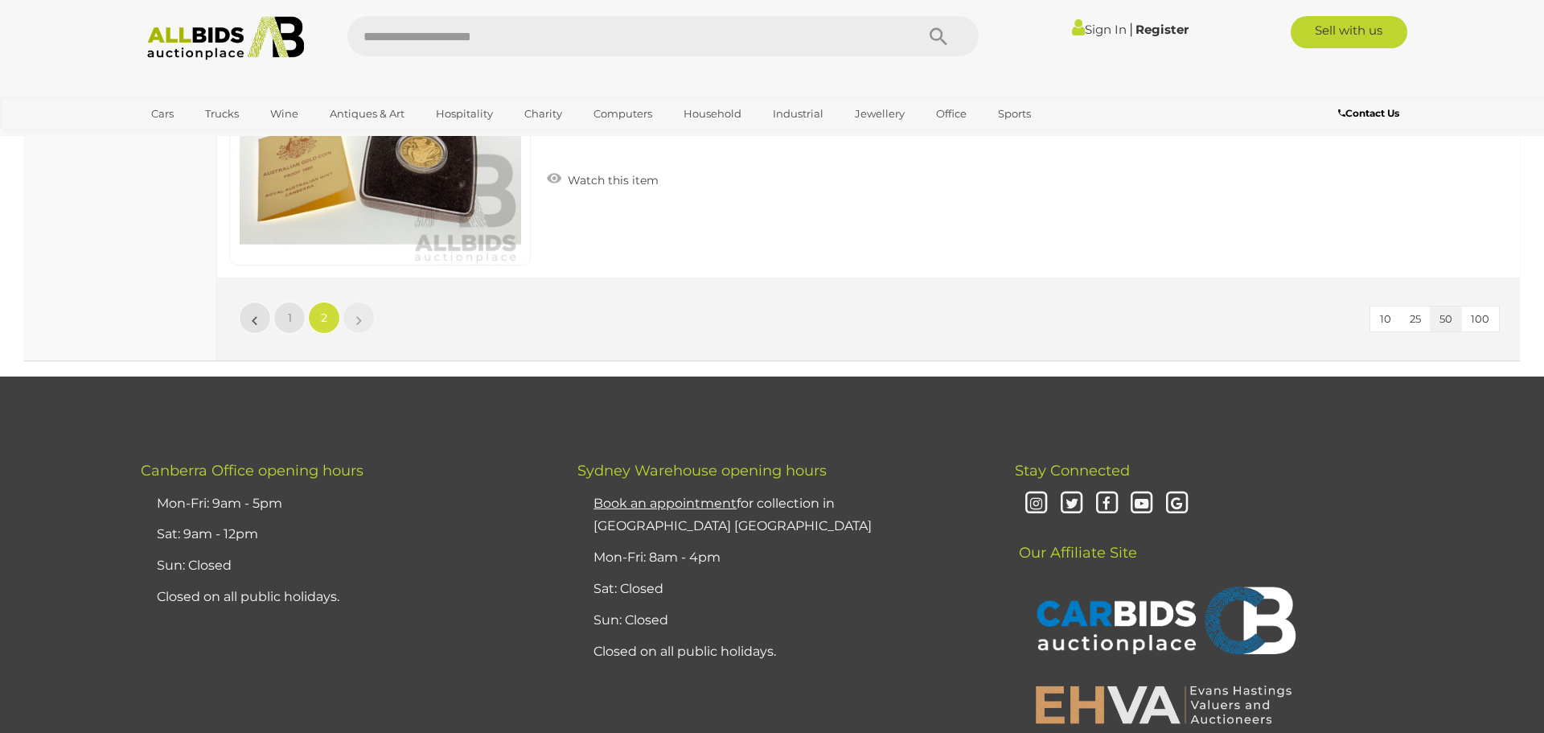
scroll to position [6263, 0]
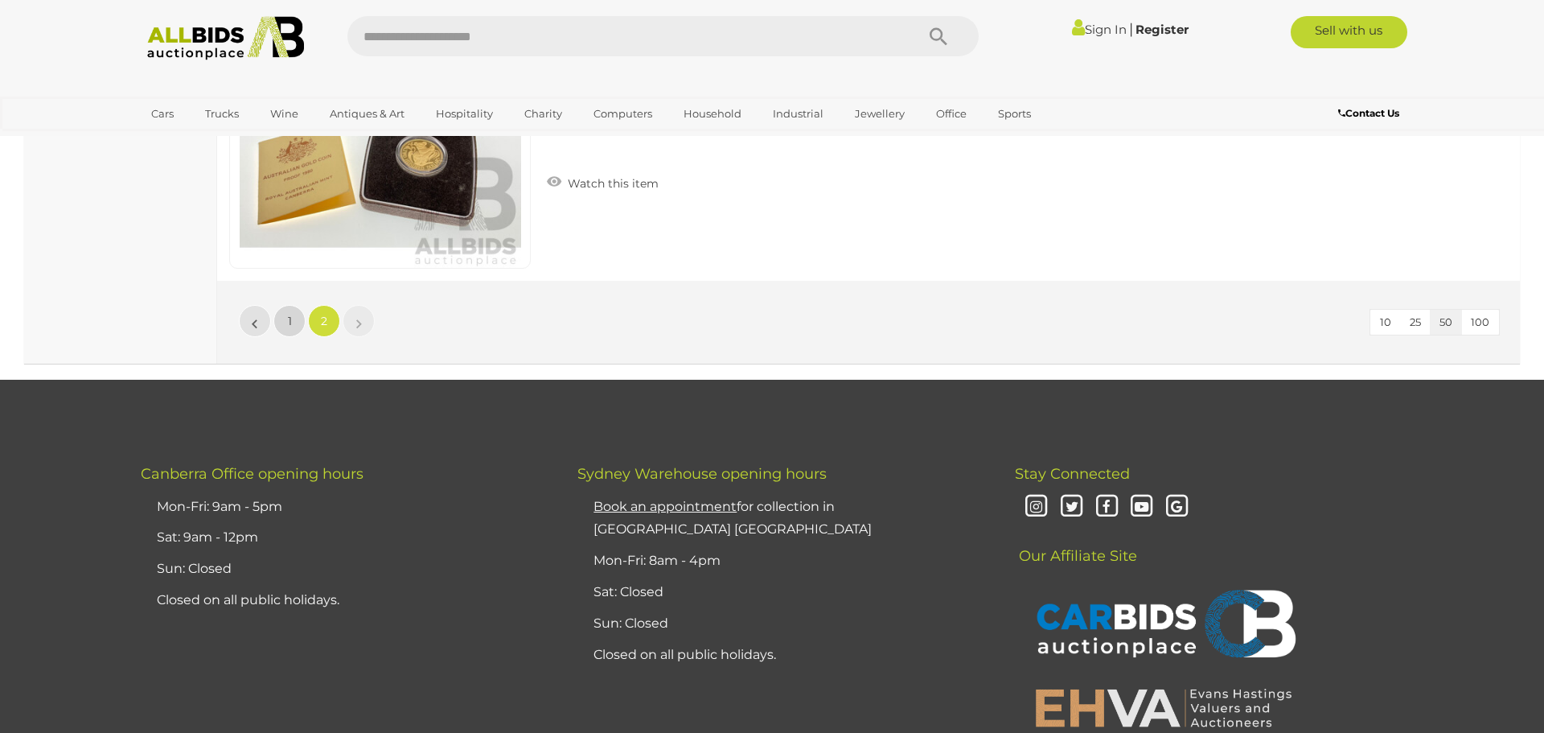
click at [296, 327] on link "1" at bounding box center [289, 321] width 32 height 32
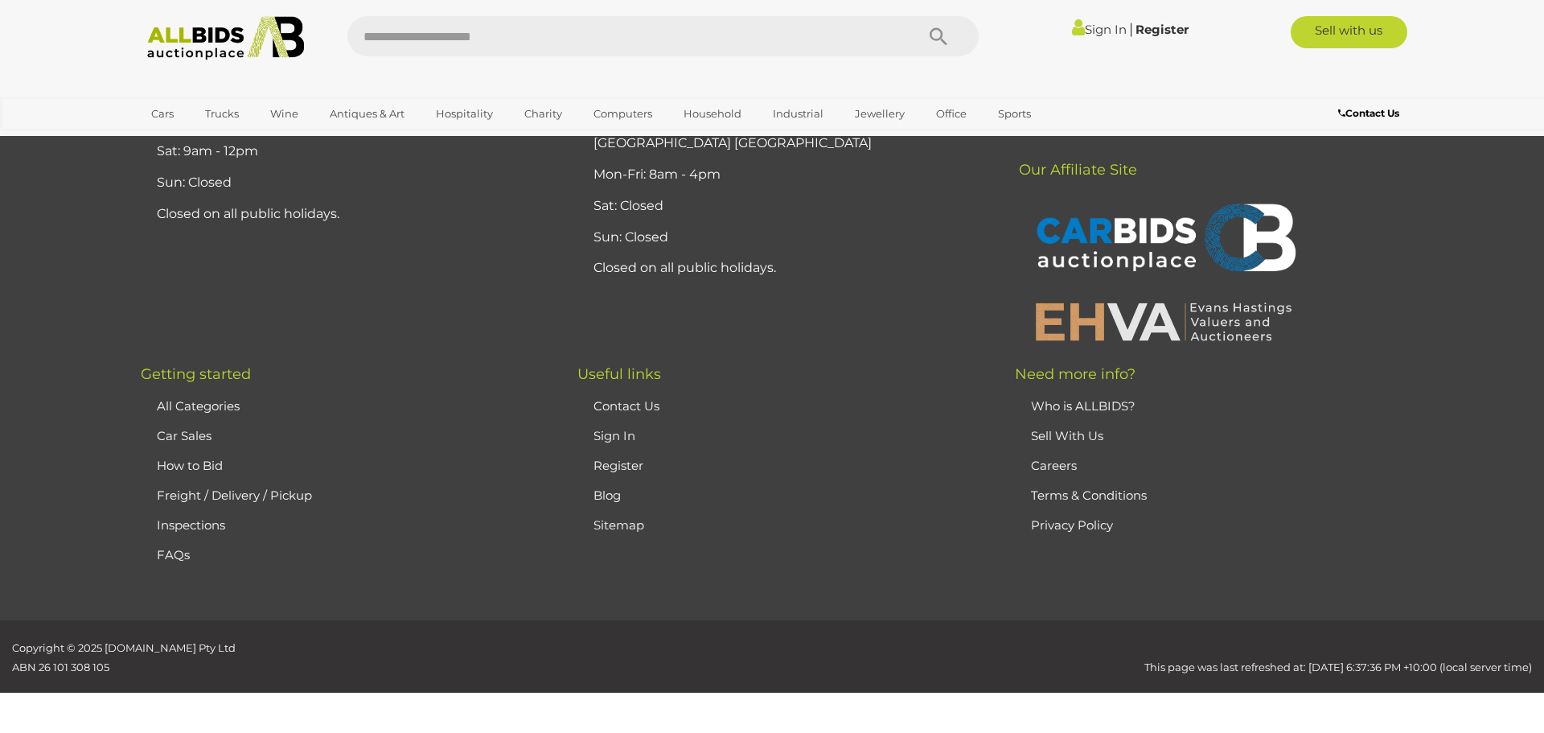
scroll to position [190, 0]
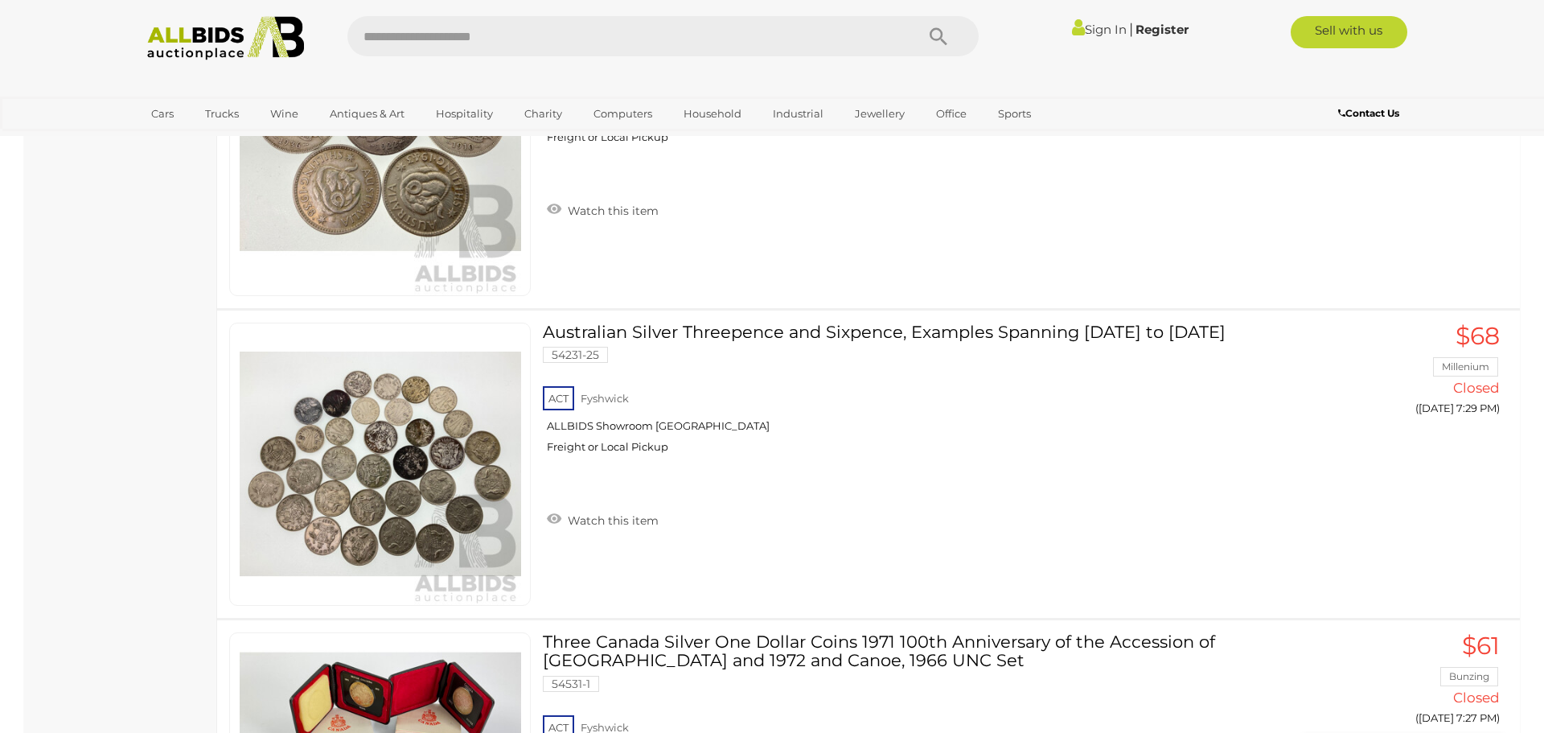
scroll to position [5309, 0]
